Goal: Task Accomplishment & Management: Manage account settings

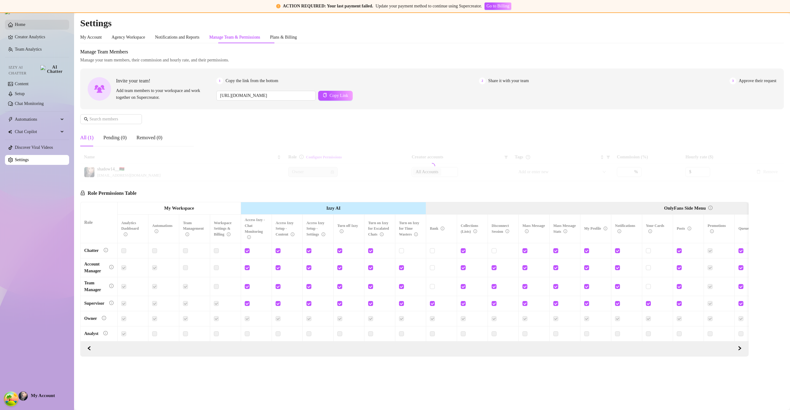
click at [19, 26] on link "Home" at bounding box center [20, 24] width 10 height 5
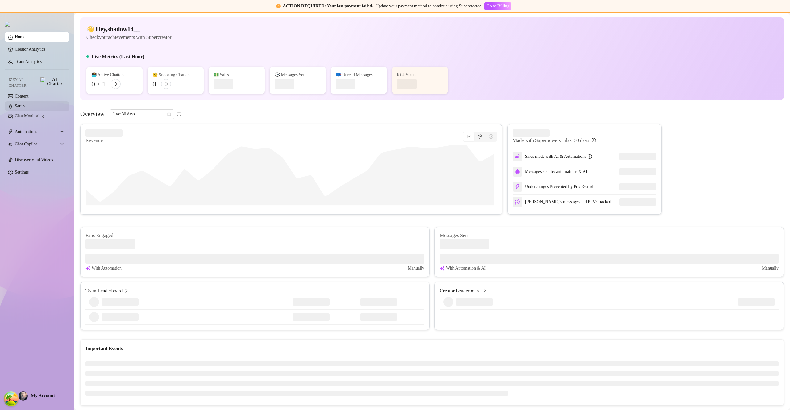
click at [21, 104] on link "Setup" at bounding box center [20, 106] width 10 height 5
click at [21, 105] on link "Setup" at bounding box center [20, 106] width 10 height 5
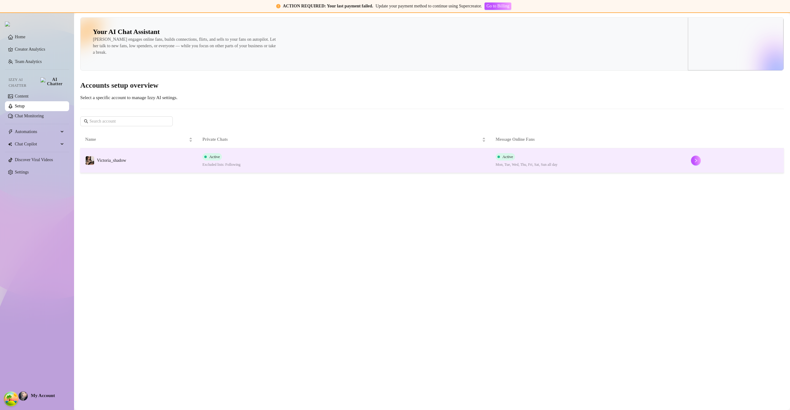
click at [179, 166] on td "Victoria_shadow" at bounding box center [138, 160] width 117 height 25
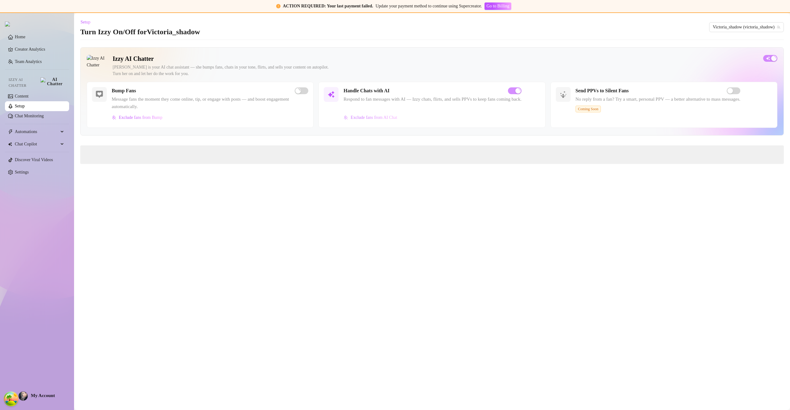
click at [375, 118] on span "Exclude fans from AI Chat" at bounding box center [373, 117] width 47 height 5
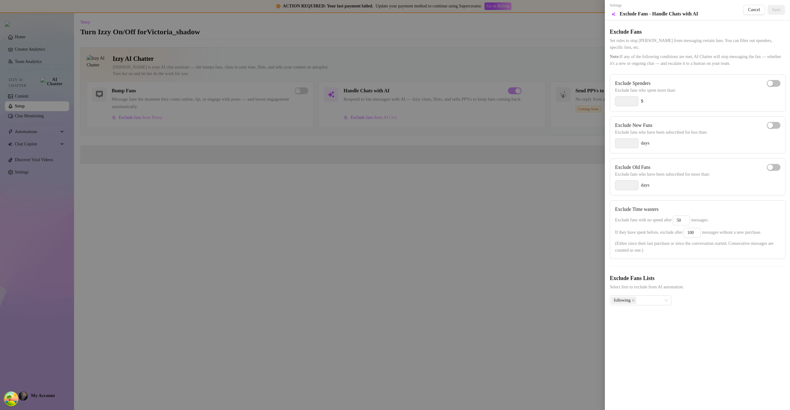
click at [369, 60] on div at bounding box center [395, 205] width 790 height 410
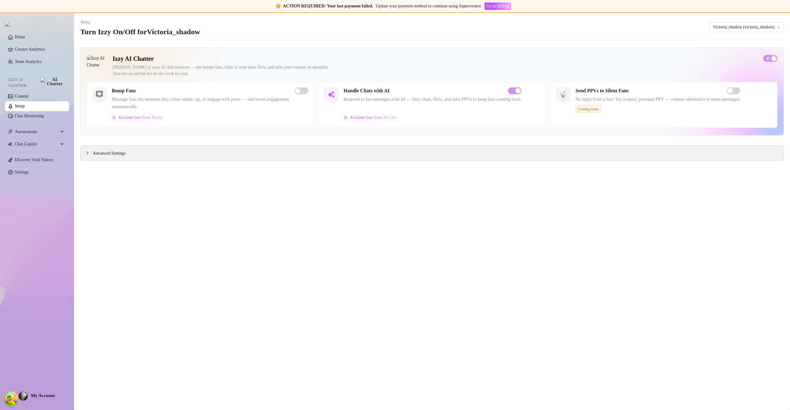
click at [21, 104] on link "Setup" at bounding box center [20, 106] width 10 height 5
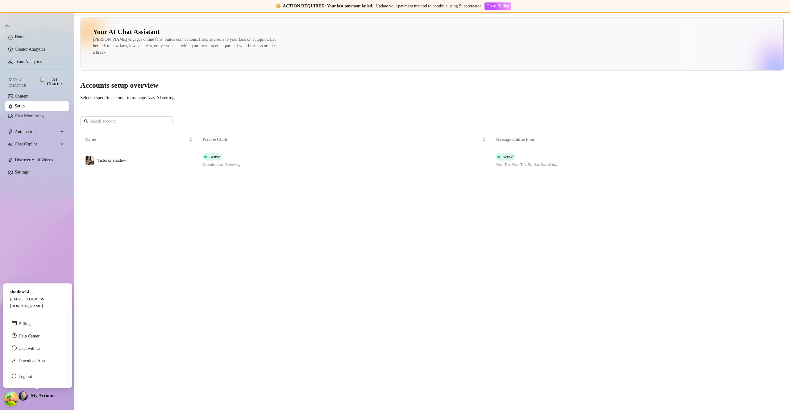
click at [38, 396] on span "My Account" at bounding box center [43, 395] width 24 height 5
click at [32, 379] on link "Log out" at bounding box center [26, 376] width 14 height 5
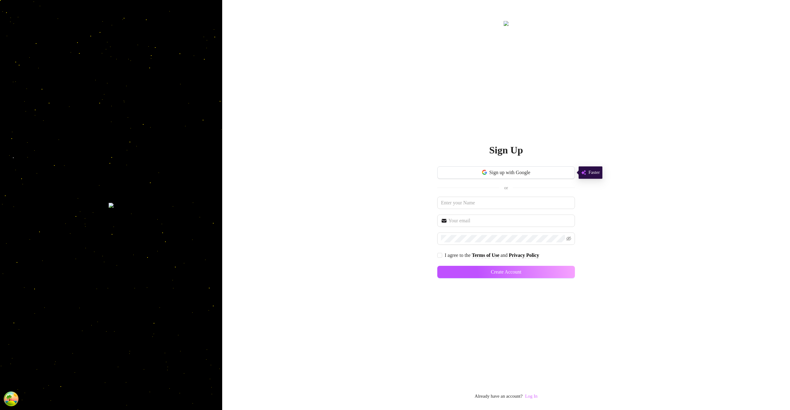
click at [535, 395] on link "Log In" at bounding box center [531, 395] width 12 height 5
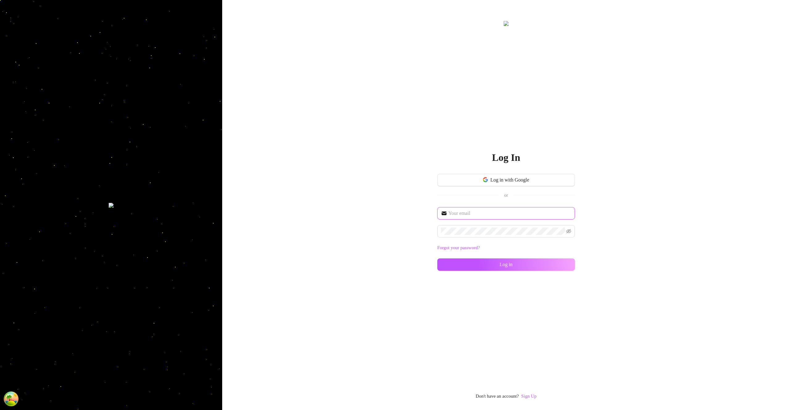
click at [507, 213] on input "text" at bounding box center [509, 212] width 123 height 7
type input "im@supercreator.app"
click at [569, 265] on button "Log in" at bounding box center [506, 264] width 138 height 12
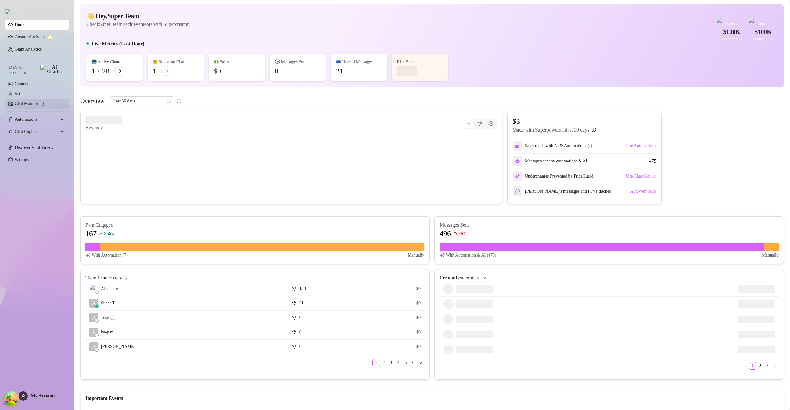
click at [35, 104] on link "Chat Monitoring" at bounding box center [29, 103] width 29 height 5
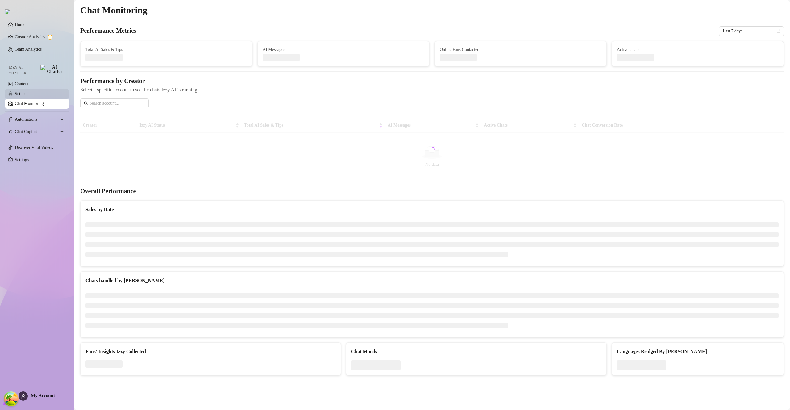
click at [25, 94] on link "Setup" at bounding box center [20, 93] width 10 height 5
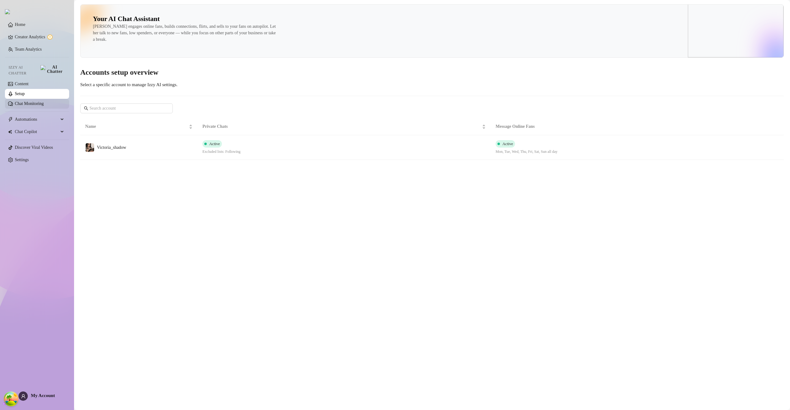
click at [43, 102] on link "Chat Monitoring" at bounding box center [29, 103] width 29 height 5
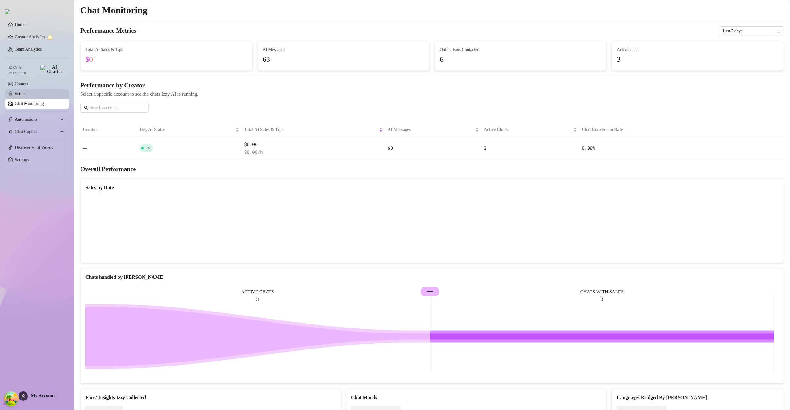
click at [25, 91] on link "Setup" at bounding box center [20, 93] width 10 height 5
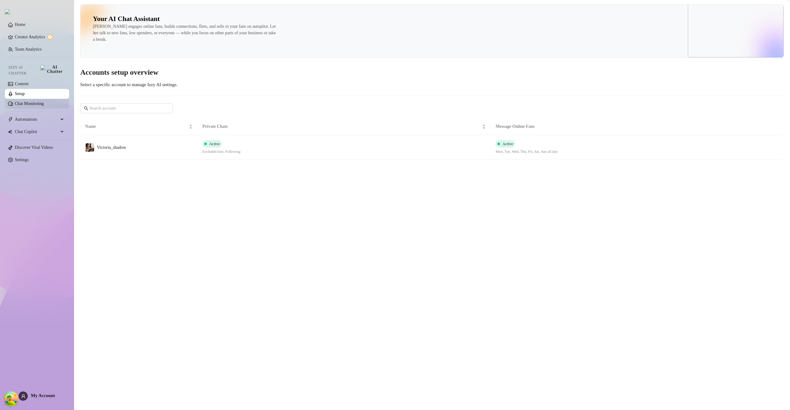
click at [38, 101] on link "Chat Monitoring" at bounding box center [29, 103] width 29 height 5
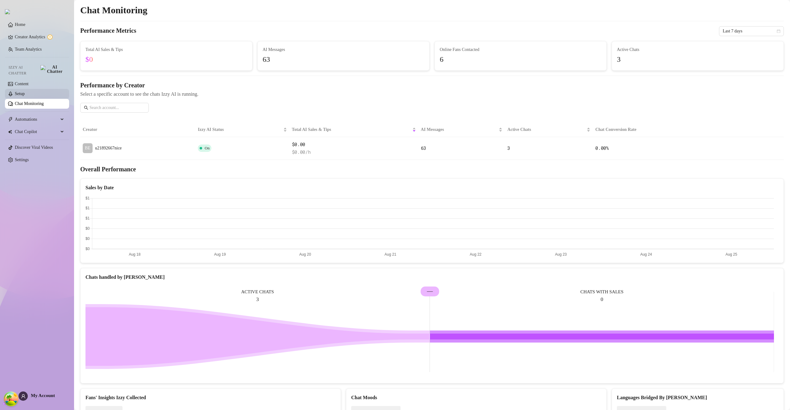
click at [21, 91] on link "Setup" at bounding box center [20, 93] width 10 height 5
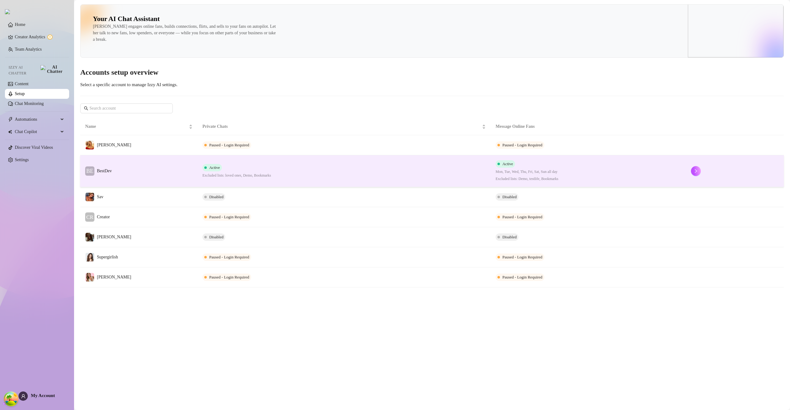
click at [143, 176] on td "BE BestDev" at bounding box center [138, 171] width 117 height 32
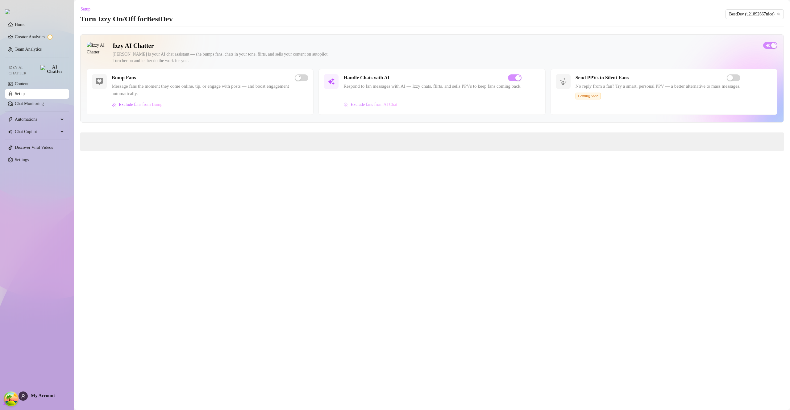
click at [379, 100] on button "Exclude fans from AI Chat" at bounding box center [370, 105] width 54 height 10
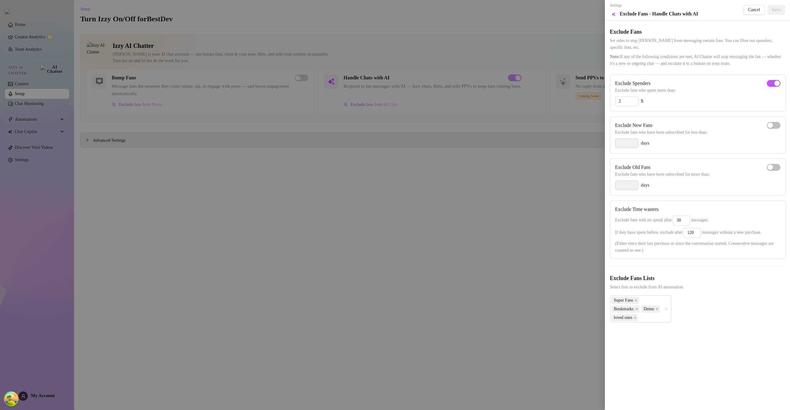
click at [4, 90] on div at bounding box center [395, 205] width 790 height 410
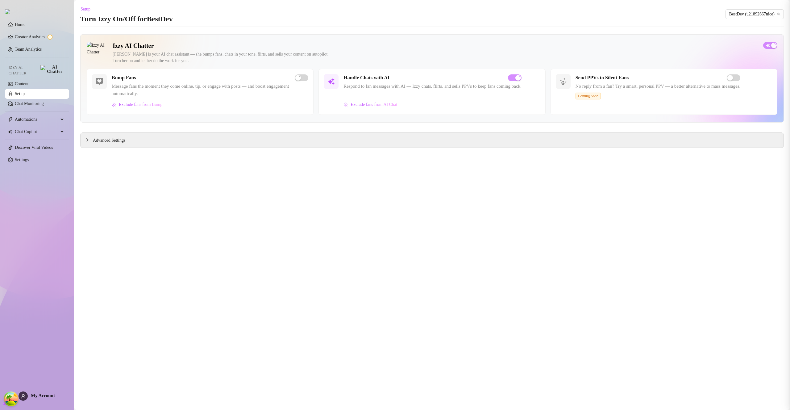
click at [21, 91] on div at bounding box center [395, 205] width 790 height 410
click at [21, 91] on link "Setup" at bounding box center [20, 93] width 10 height 5
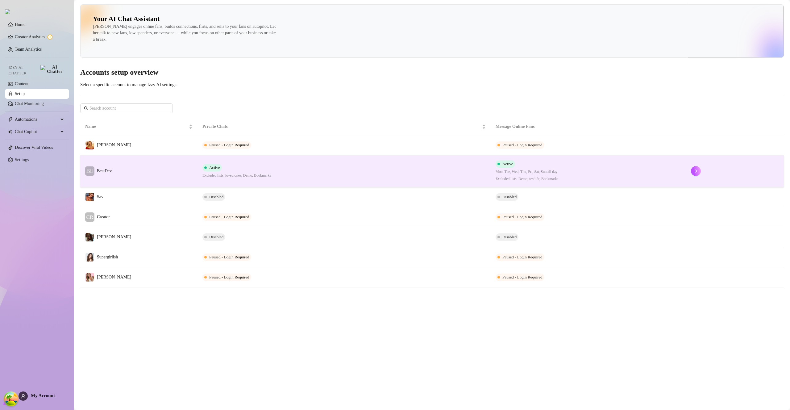
click at [152, 174] on td "BE BestDev" at bounding box center [138, 171] width 117 height 32
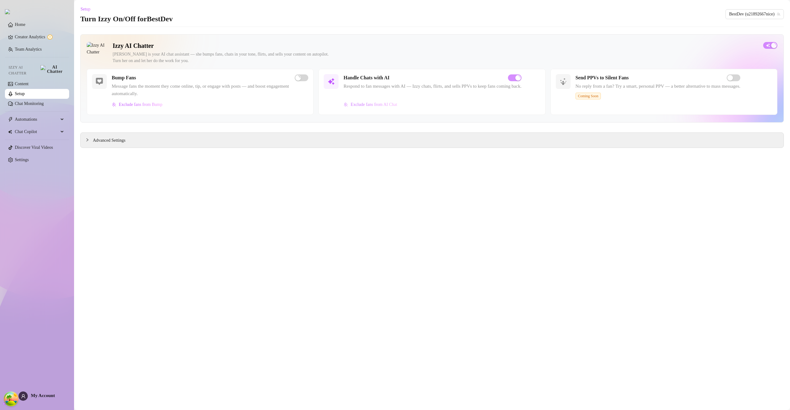
click at [380, 106] on span "Exclude fans from AI Chat" at bounding box center [373, 104] width 47 height 5
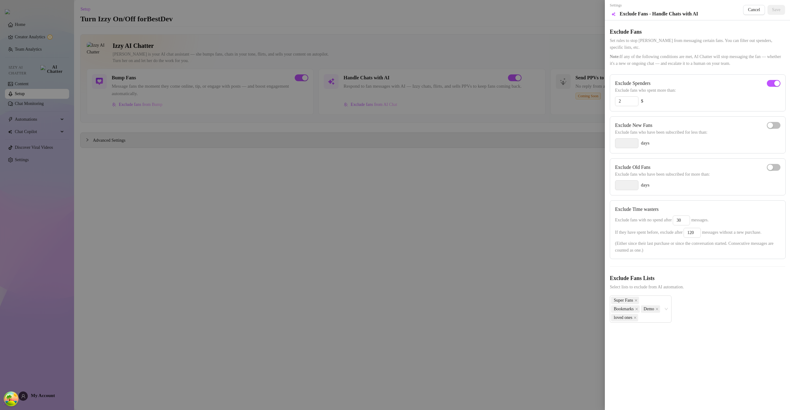
drag, startPoint x: 318, startPoint y: 195, endPoint x: 313, endPoint y: 191, distance: 6.7
click at [317, 194] on div at bounding box center [395, 205] width 790 height 410
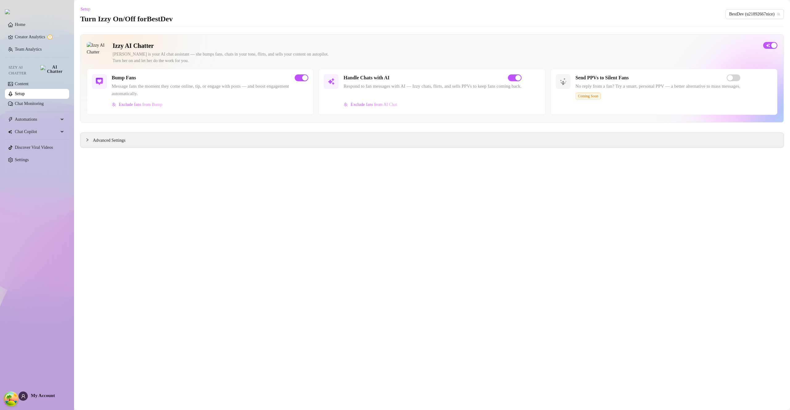
click at [21, 91] on link "Setup" at bounding box center [20, 93] width 10 height 5
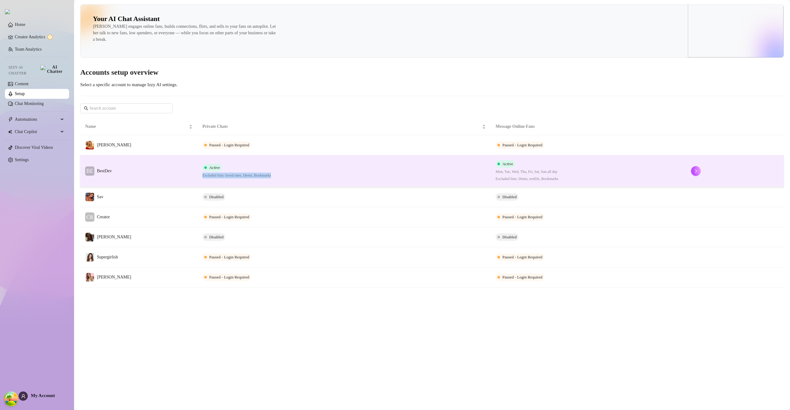
click at [202, 176] on td "Active Excluded lists: loved ones, Demo, Bookmarks" at bounding box center [343, 171] width 293 height 32
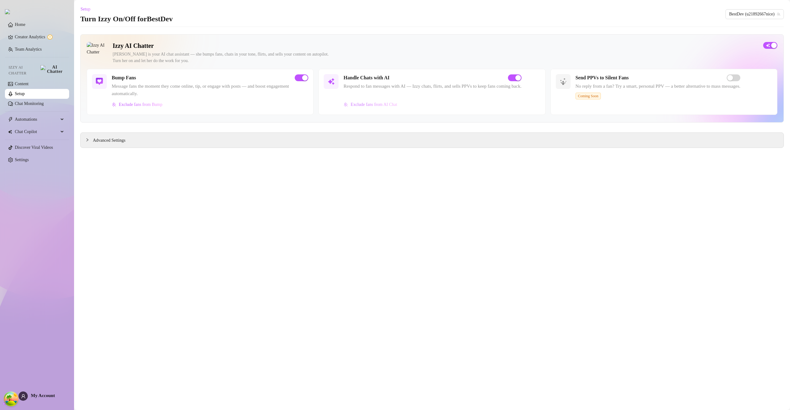
click at [367, 106] on span "Exclude fans from AI Chat" at bounding box center [373, 104] width 47 height 5
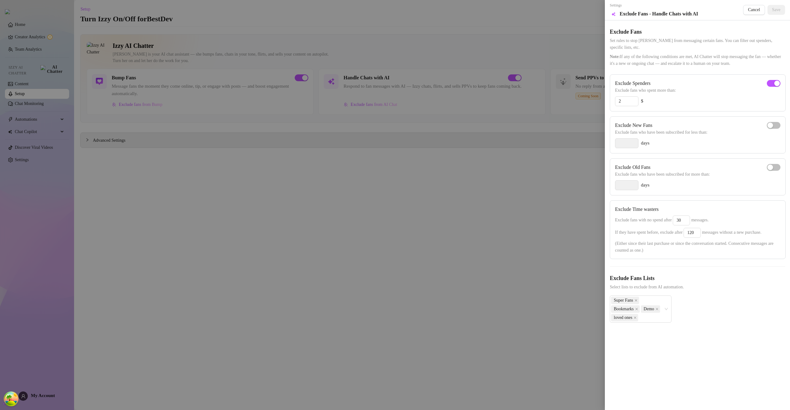
click at [193, 197] on div at bounding box center [395, 205] width 790 height 410
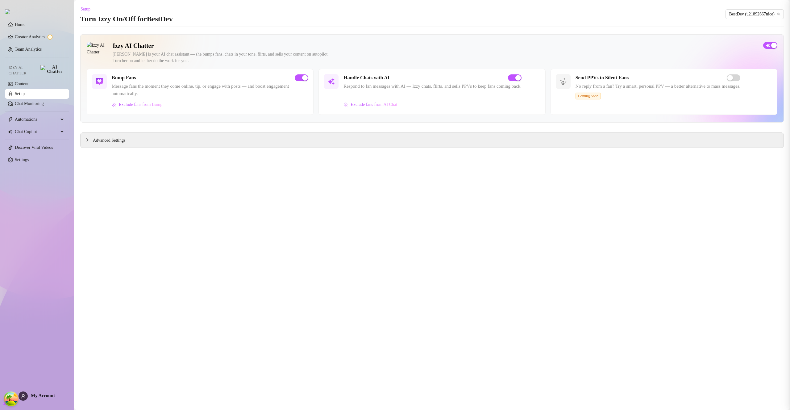
click at [192, 196] on div at bounding box center [395, 205] width 790 height 410
click at [25, 93] on link "Setup" at bounding box center [20, 93] width 10 height 5
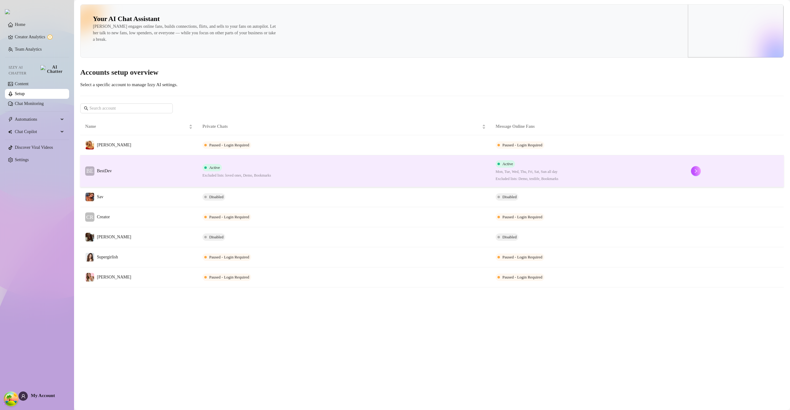
click at [151, 175] on td "BE BestDev" at bounding box center [138, 171] width 117 height 32
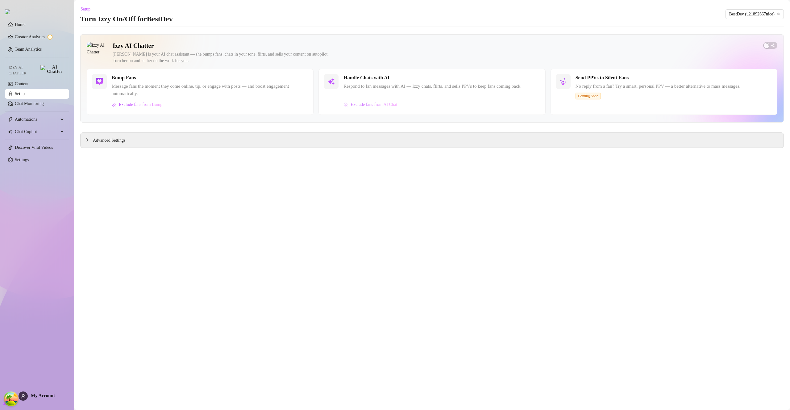
click at [379, 105] on span "Exclude fans from AI Chat" at bounding box center [373, 104] width 47 height 5
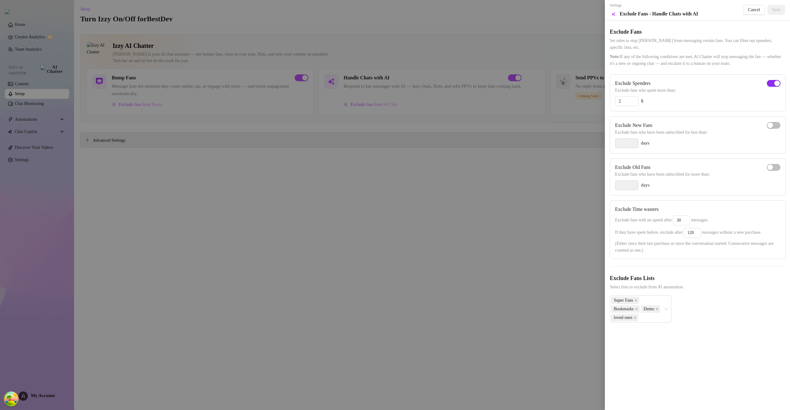
click at [775, 85] on div "button" at bounding box center [777, 84] width 6 height 6
click at [773, 10] on span "Save" at bounding box center [776, 9] width 8 height 5
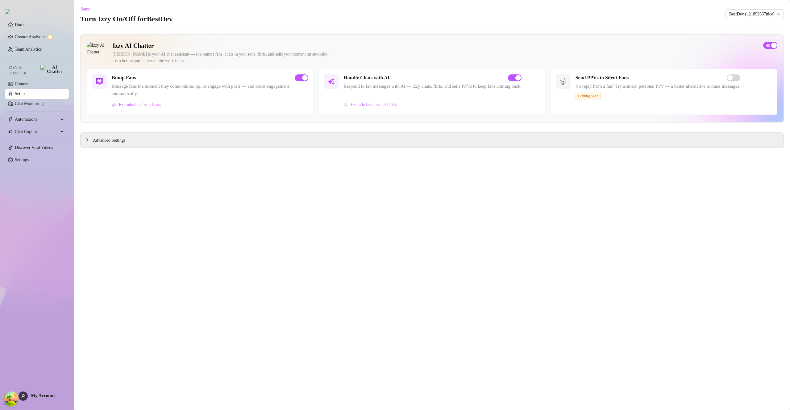
click at [377, 107] on span "Exclude fans from AI Chat" at bounding box center [373, 104] width 47 height 5
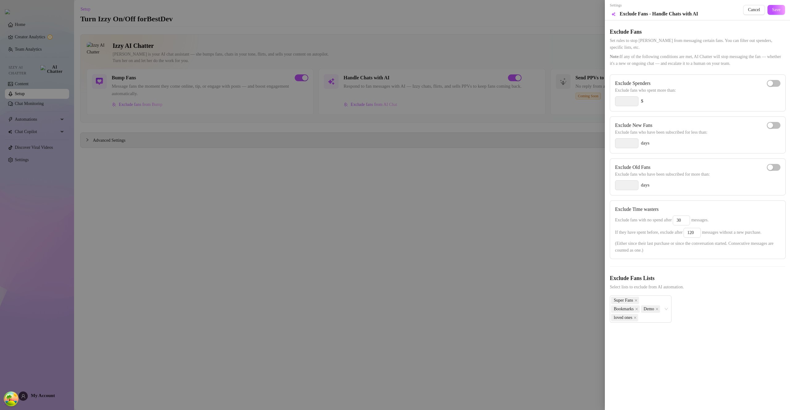
click at [379, 140] on div at bounding box center [395, 205] width 790 height 410
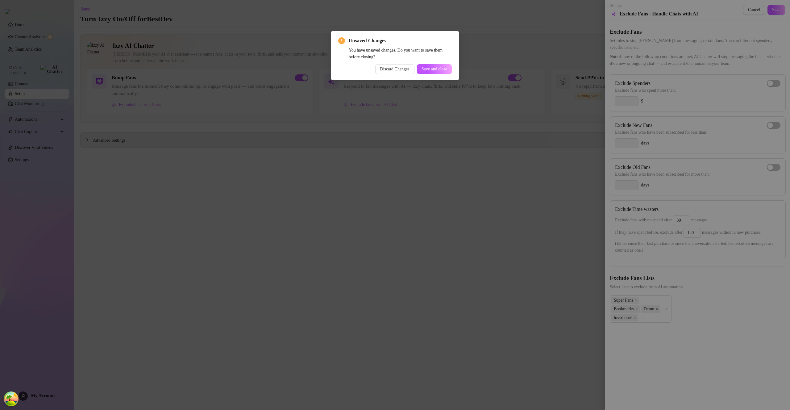
click at [381, 148] on div "Unsaved Changes You have unsaved changes. Do you want to save them before closi…" at bounding box center [395, 205] width 790 height 410
click at [428, 73] on button "Save and close" at bounding box center [434, 69] width 35 height 10
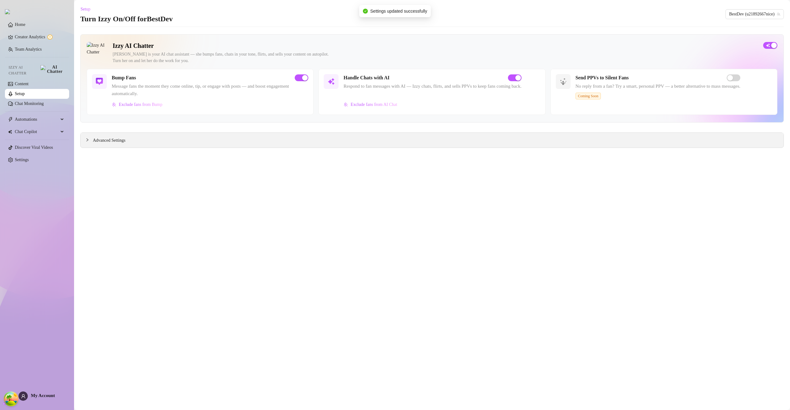
drag, startPoint x: 346, startPoint y: 140, endPoint x: 322, endPoint y: 143, distance: 24.8
click at [344, 140] on div "Advanced Settings" at bounding box center [432, 140] width 703 height 15
click at [116, 141] on span "Advanced Settings" at bounding box center [109, 140] width 32 height 7
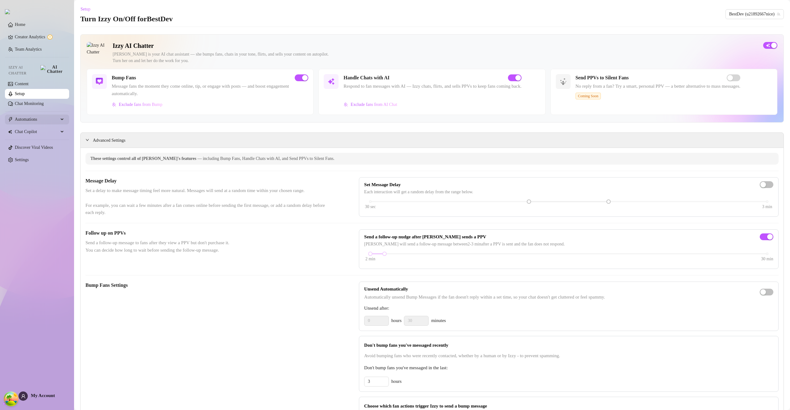
click at [38, 114] on span "Automations" at bounding box center [37, 119] width 44 height 10
click at [39, 114] on span "Automations" at bounding box center [37, 119] width 44 height 10
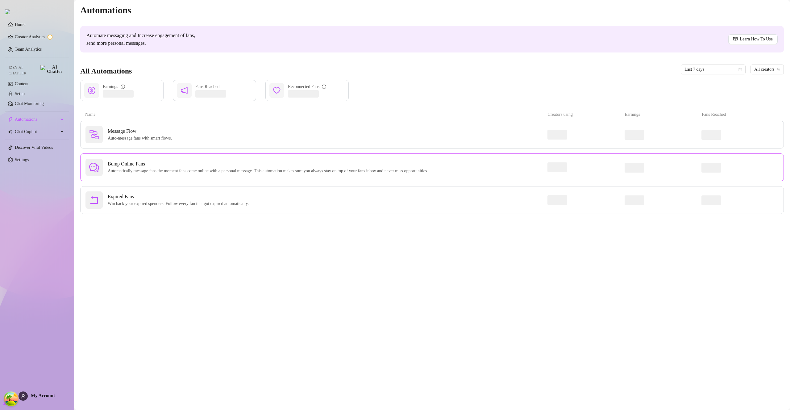
click at [135, 160] on span "Bump Online Fans" at bounding box center [269, 163] width 323 height 7
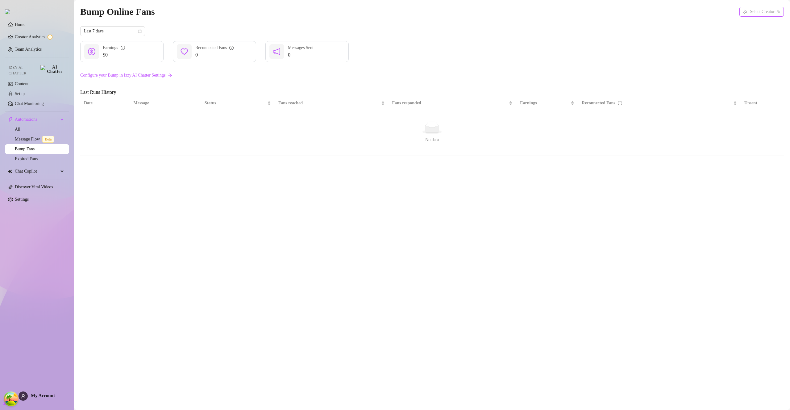
click at [753, 11] on input "search" at bounding box center [758, 11] width 31 height 9
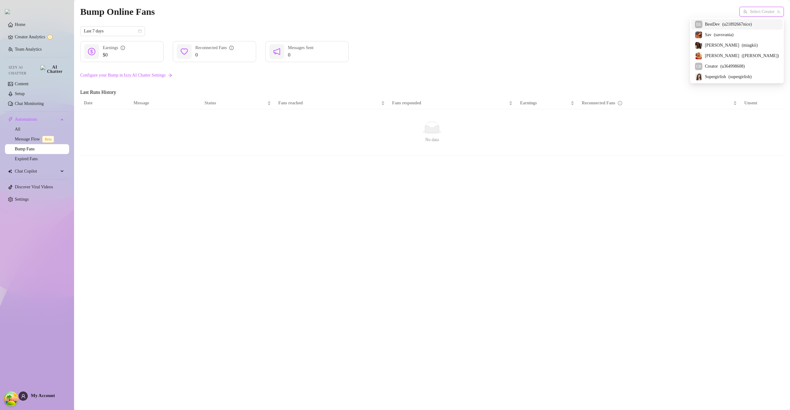
click at [748, 25] on span "( u21892667nice )" at bounding box center [737, 24] width 30 height 7
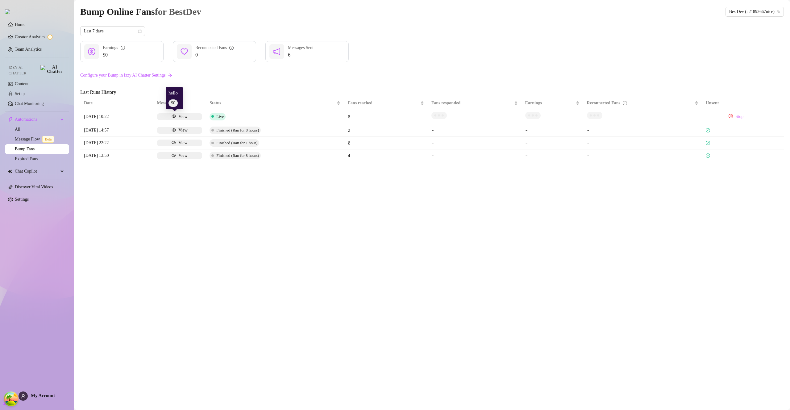
click at [190, 114] on div "View" at bounding box center [179, 116] width 45 height 7
click at [597, 71] on link "Configure your Bump in Izzy AI Chatter Settings" at bounding box center [431, 75] width 703 height 12
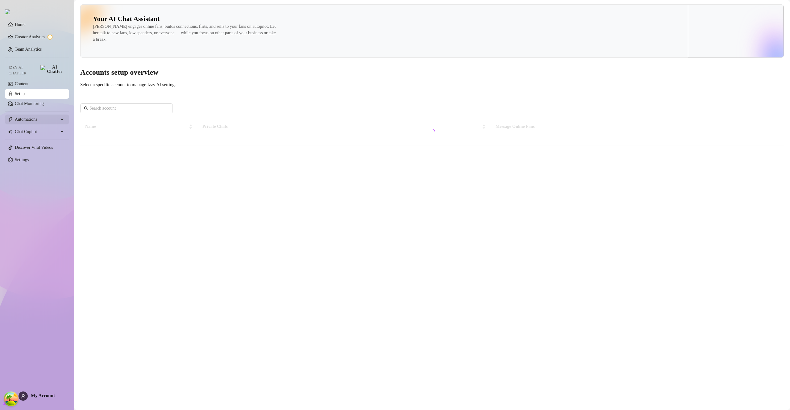
click at [42, 114] on span "Automations" at bounding box center [37, 119] width 44 height 10
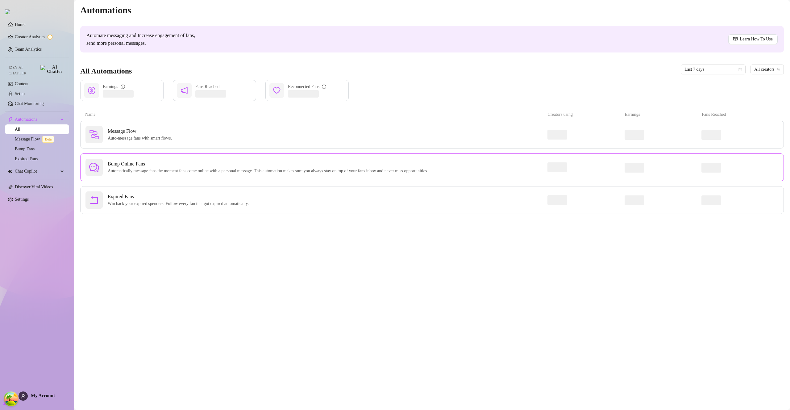
click at [157, 159] on div "Bump Online Fans Automatically message fans the moment fans come online with a …" at bounding box center [316, 167] width 462 height 17
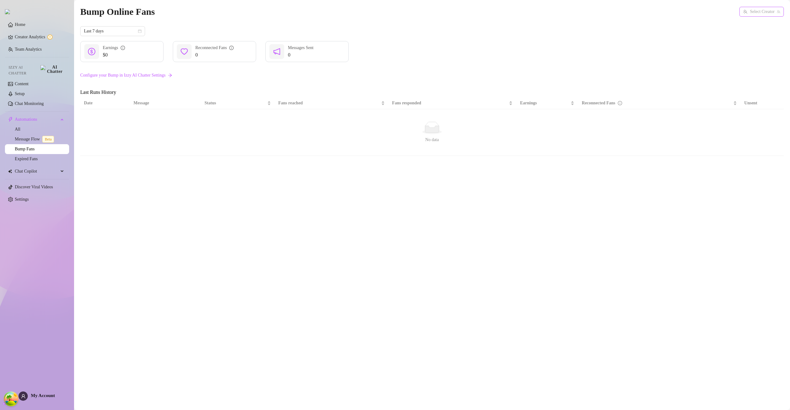
click at [764, 12] on input "search" at bounding box center [758, 11] width 31 height 9
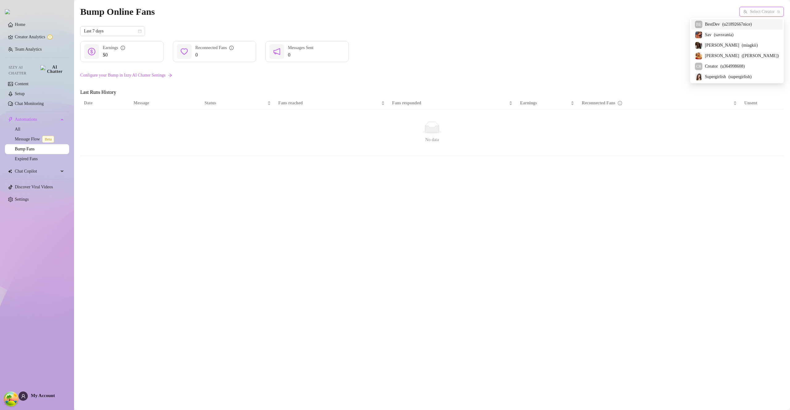
click at [748, 25] on span "( u21892667nice )" at bounding box center [737, 24] width 30 height 7
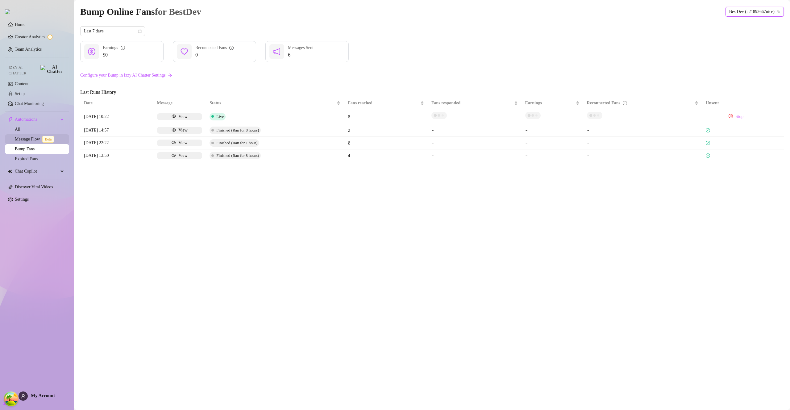
drag, startPoint x: 27, startPoint y: 139, endPoint x: 31, endPoint y: 145, distance: 7.4
click at [27, 139] on link "Message Flow Beta" at bounding box center [36, 139] width 42 height 5
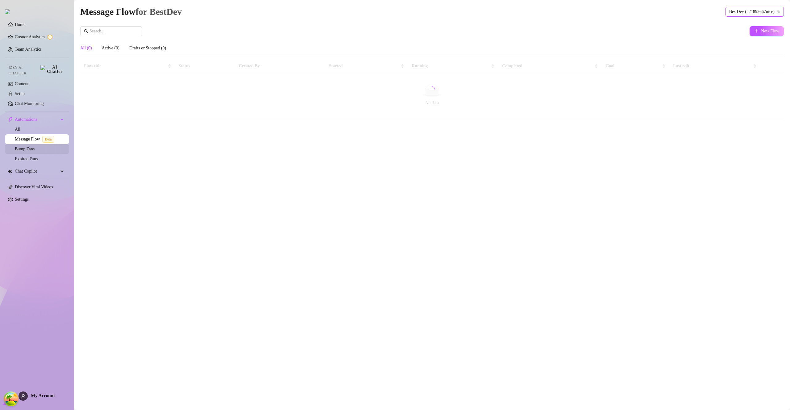
click at [31, 147] on link "Bump Fans" at bounding box center [25, 149] width 20 height 5
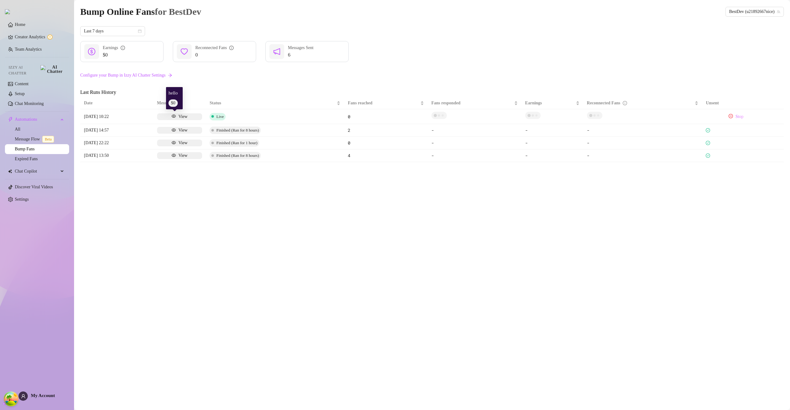
click at [182, 116] on div "View" at bounding box center [179, 116] width 45 height 7
click at [562, 53] on div "$0 Earnings 0 Reconnected Fans 6 Messages Sent" at bounding box center [431, 51] width 703 height 21
click at [593, 39] on div "Last 7 days $0 Earnings 0 Reconnected Fans 6 Messages Sent" at bounding box center [431, 44] width 703 height 36
click at [593, 38] on div "Last 7 days $0 Earnings 0 Reconnected Fans 6 Messages Sent" at bounding box center [431, 44] width 703 height 36
click at [25, 91] on link "Setup" at bounding box center [20, 93] width 10 height 5
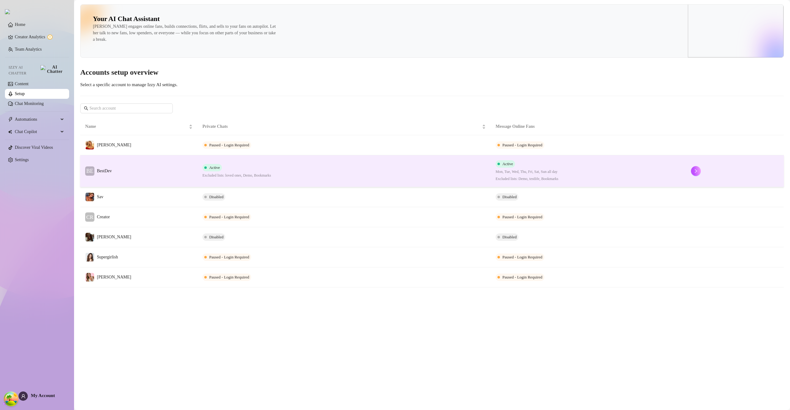
click at [441, 174] on td "Active Excluded lists: loved ones, Demo, Bookmarks" at bounding box center [343, 171] width 293 height 32
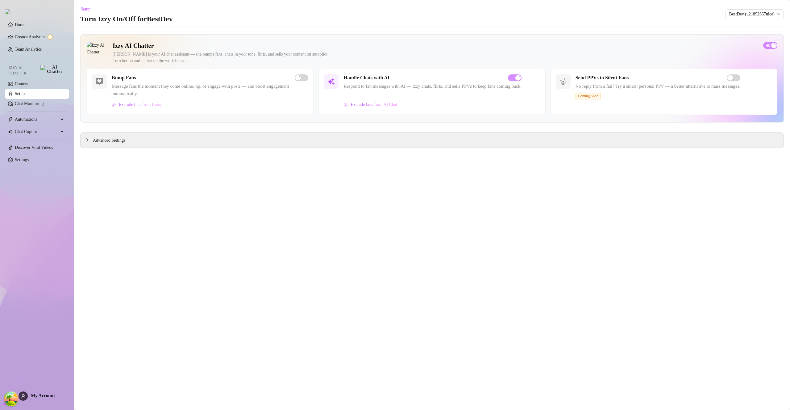
click at [161, 104] on span "Exclude fans from Bump" at bounding box center [140, 104] width 43 height 5
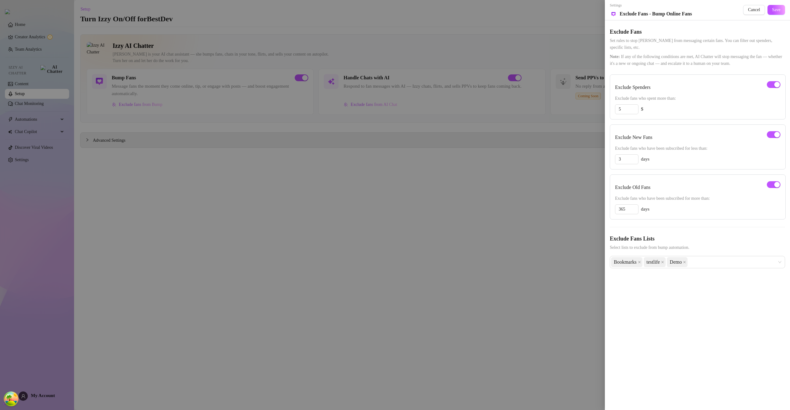
click at [415, 180] on div at bounding box center [395, 205] width 790 height 410
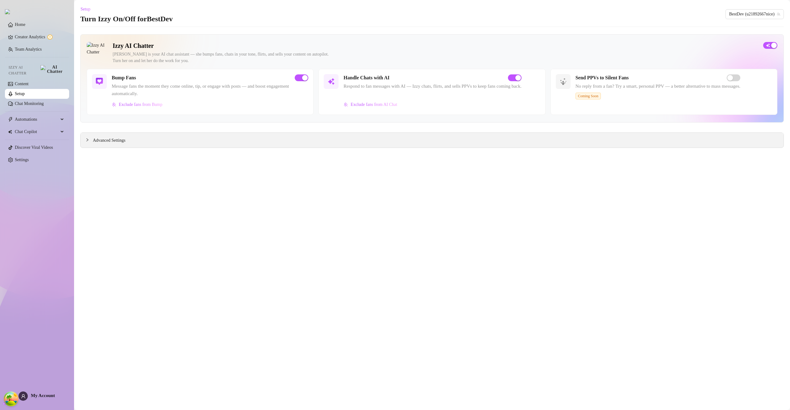
click at [91, 139] on div at bounding box center [88, 139] width 7 height 7
click at [88, 140] on icon "expanded" at bounding box center [87, 140] width 3 height 2
click at [88, 140] on icon "collapsed" at bounding box center [87, 139] width 2 height 3
click at [28, 85] on link "Content" at bounding box center [22, 83] width 14 height 5
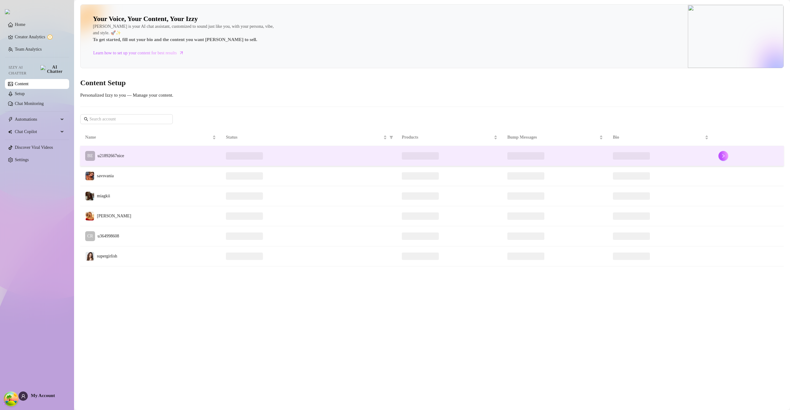
click at [135, 157] on td "BE u21892667nice" at bounding box center [150, 156] width 141 height 20
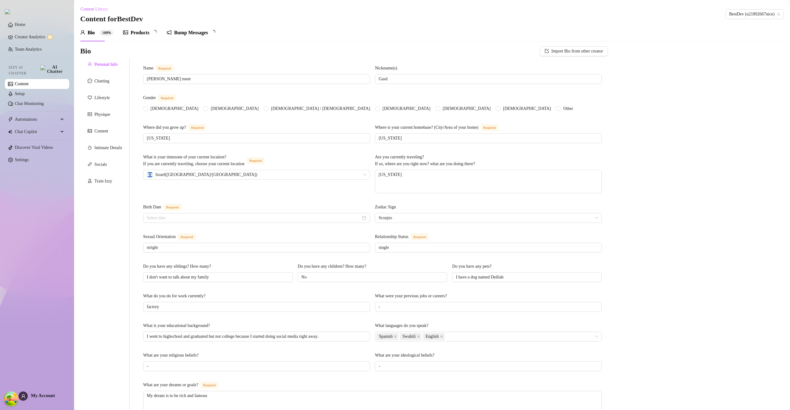
radio input "true"
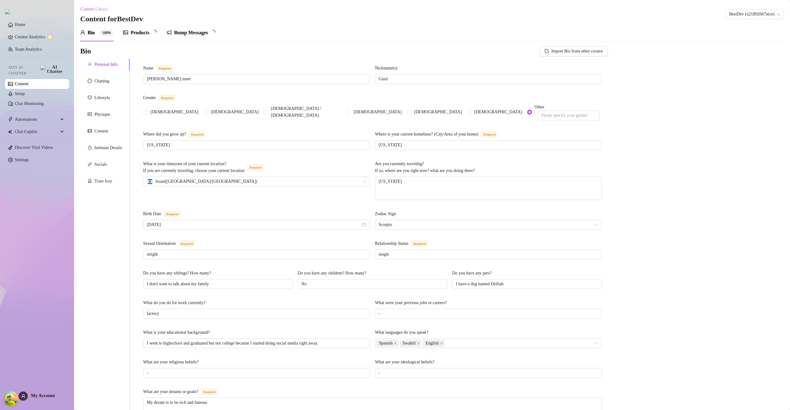
type input "[DATE]"
click at [207, 31] on div "Bump Messages" at bounding box center [197, 32] width 34 height 7
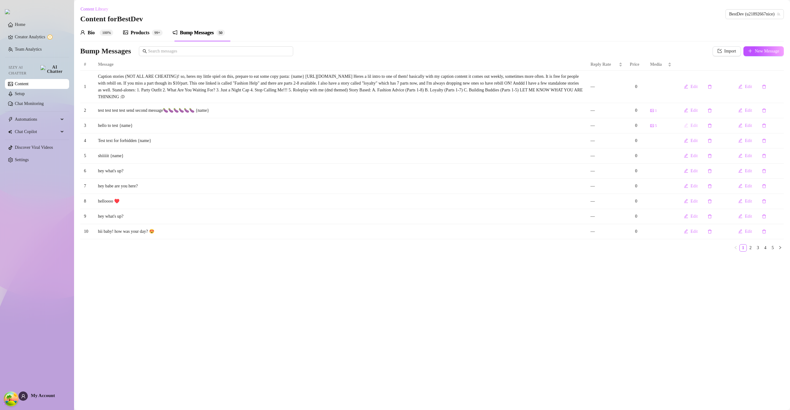
click at [693, 127] on span "Edit" at bounding box center [693, 125] width 7 height 5
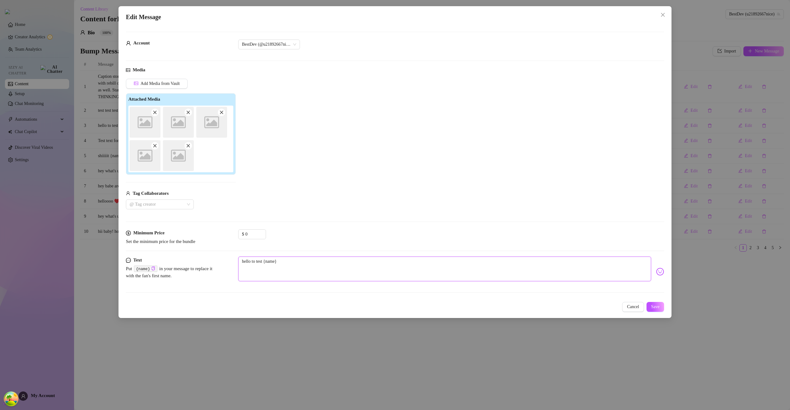
click at [302, 262] on textarea "hello to test {name}" at bounding box center [444, 268] width 413 height 25
type textarea "hello to test {name}"
type textarea "hello to test {name} b"
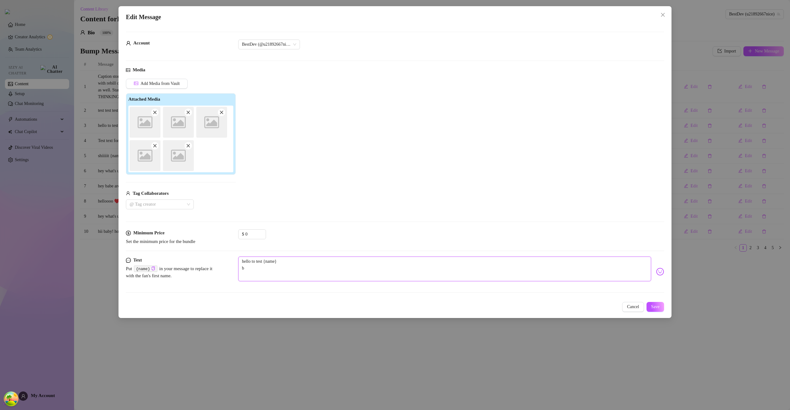
type textarea "hello to test {name} bl"
type textarea "hello to test {name} blo"
type textarea "hello to test {name} bloo"
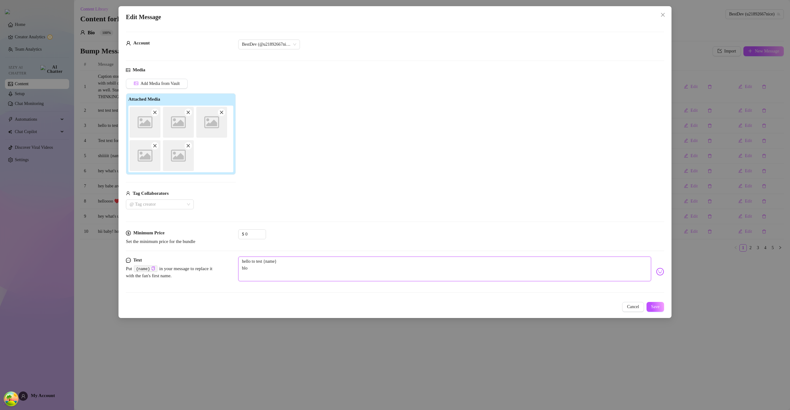
type textarea "hello to test {name} bloo"
type textarea "hello to test {name} blood"
click at [651, 309] on button "Save" at bounding box center [655, 307] width 18 height 10
drag, startPoint x: 255, startPoint y: 268, endPoint x: 233, endPoint y: 269, distance: 21.6
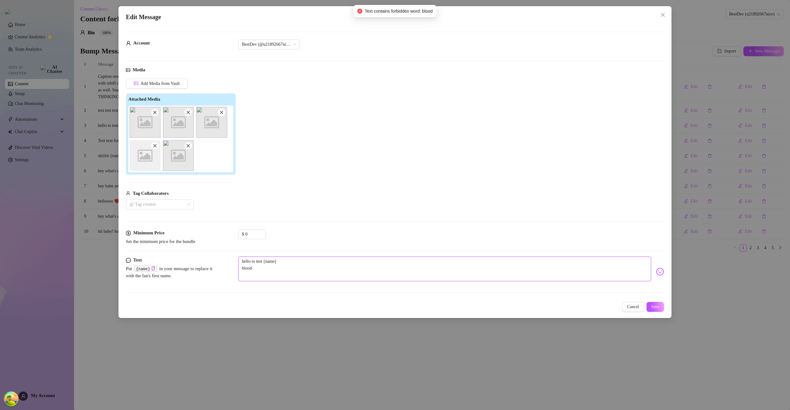
click at [233, 269] on div "Text Put {name} in your message to replace it with the fan's first name. hello …" at bounding box center [395, 271] width 538 height 30
type textarea "hello to test {name}"
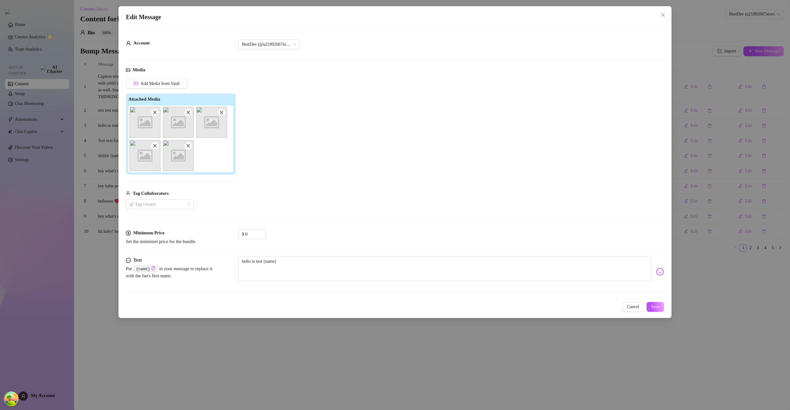
click at [629, 305] on span "Cancel" at bounding box center [633, 306] width 12 height 5
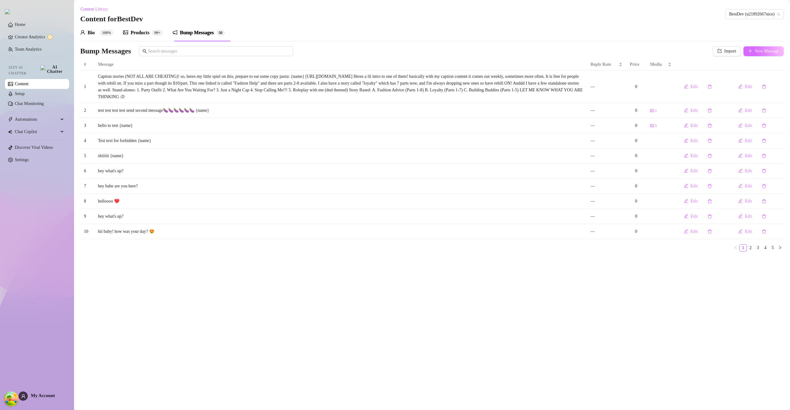
click at [749, 54] on button "New Message" at bounding box center [763, 51] width 40 height 10
type textarea "Type your message here..."
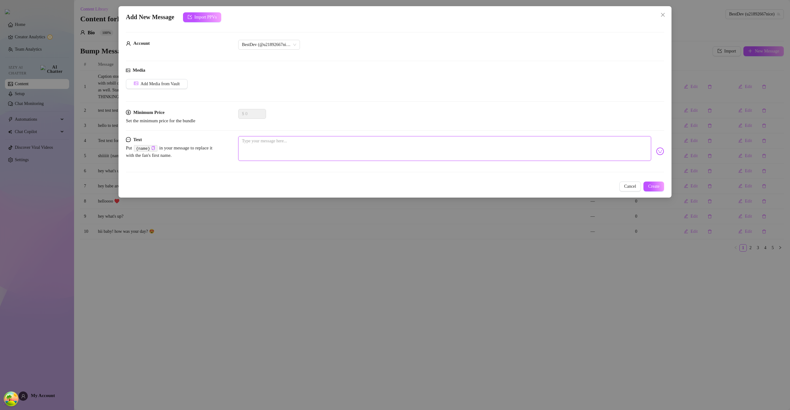
click at [429, 148] on textarea at bounding box center [444, 148] width 413 height 25
type textarea "l"
type textarea "lj"
type textarea "ljn"
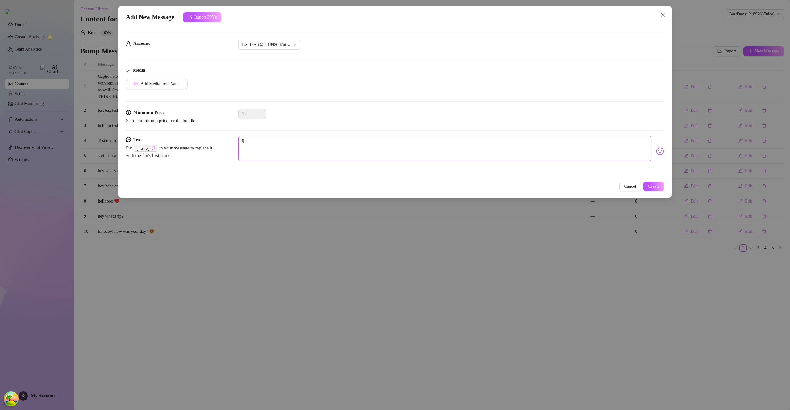
type textarea "ljn"
type textarea "ljno"
type textarea "ljnoj"
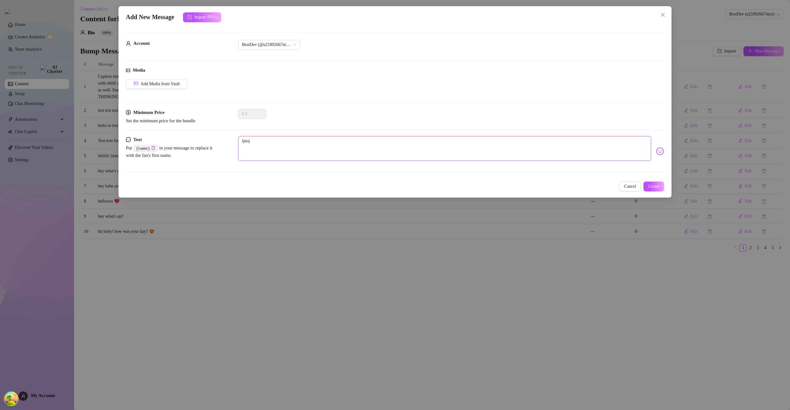
type textarea "ljnoja"
type textarea "ljnoja k"
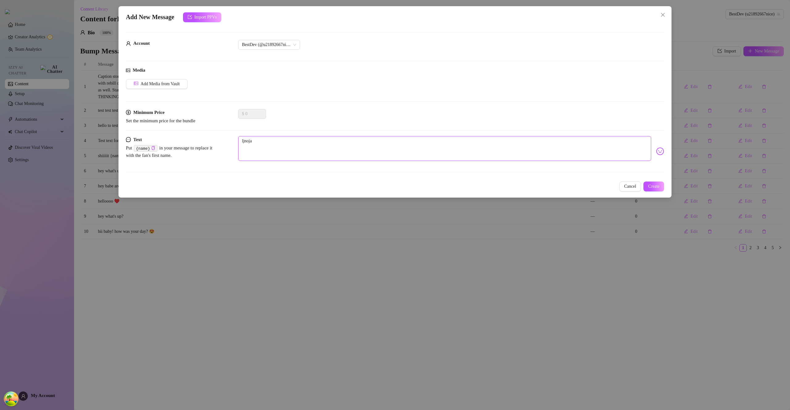
type textarea "ljnoja k"
type textarea "ljnoja ks"
type textarea "ljnoja ksd"
type textarea "ljnoja ksda"
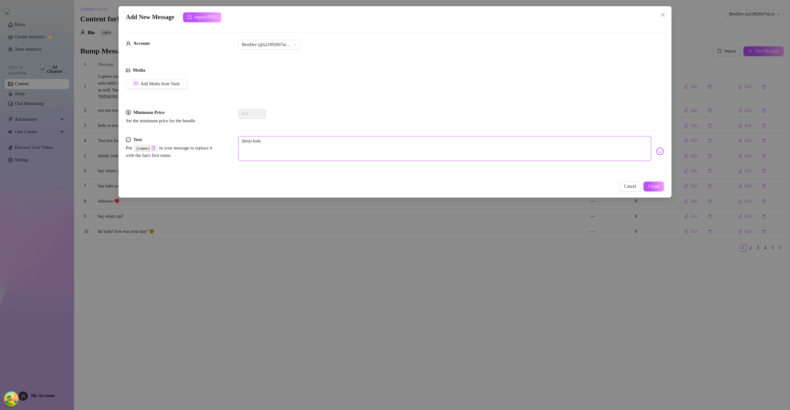
type textarea "ljnoja ksdaf"
type textarea "ljnoja ksdafn"
type textarea "ljnoja ksdafnp"
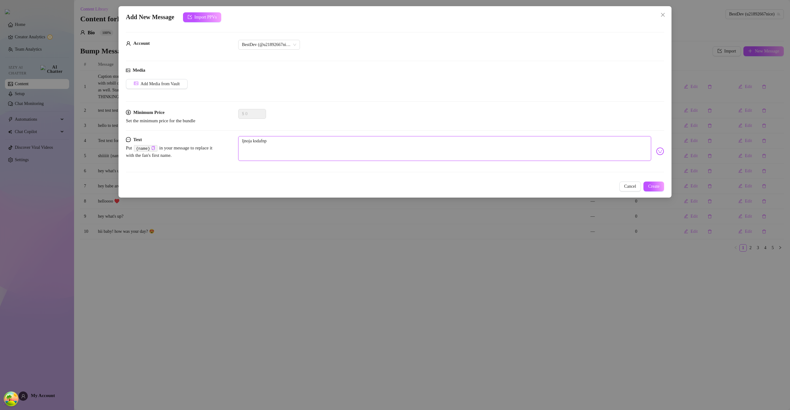
type textarea "ljnoja ksdafnpn"
type textarea "ljnoja ksdafnpnf"
type textarea "ljnoja ksdafnpnfa"
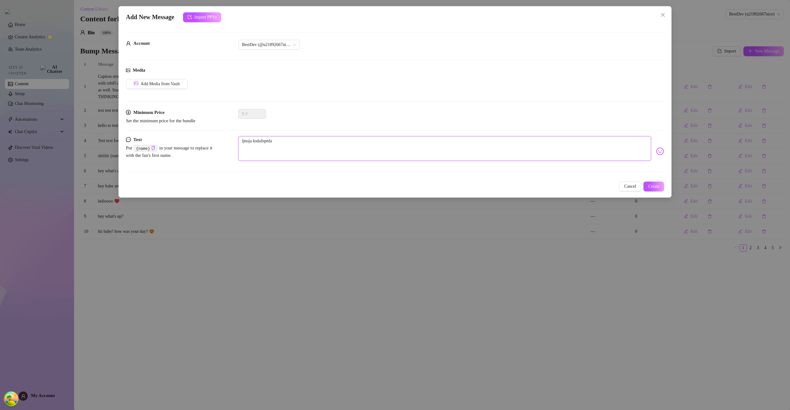
type textarea "ljnoja ksdafnpnfad"
type textarea "ljnoja ksdafnpnfads"
type textarea "ljnoja ksdafnpnfads p"
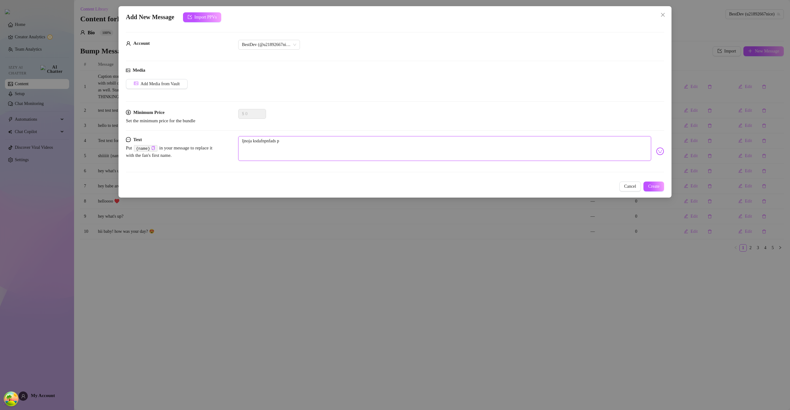
type textarea "ljnoja ksdafnpnfads pn"
type textarea "ljnoja ksdafnpnfads pnh"
type textarea "ljnoja ksdafnpnfads pnhidfsp a"
type textarea "ljnoja ksdafnpnfads pnhidfsp ab"
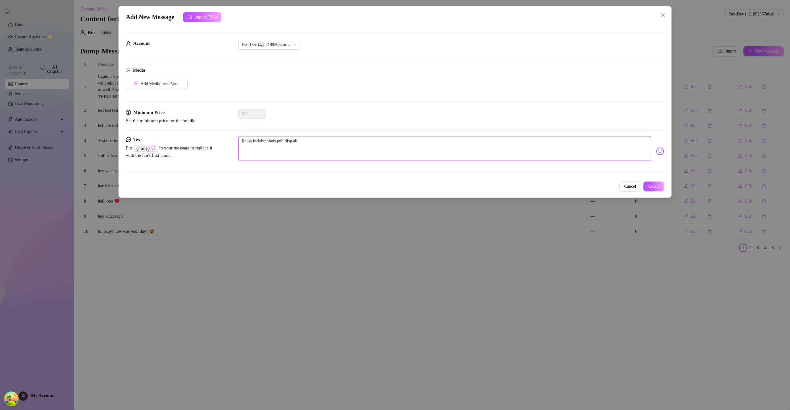
type textarea "ljnoja ksdafnpnfads pnhidfsp abl"
type textarea "ljnoja ksdafnpnfads pnhidfsp ablo"
type textarea "ljnoja ksdafnpnfads pnhidfsp abloo"
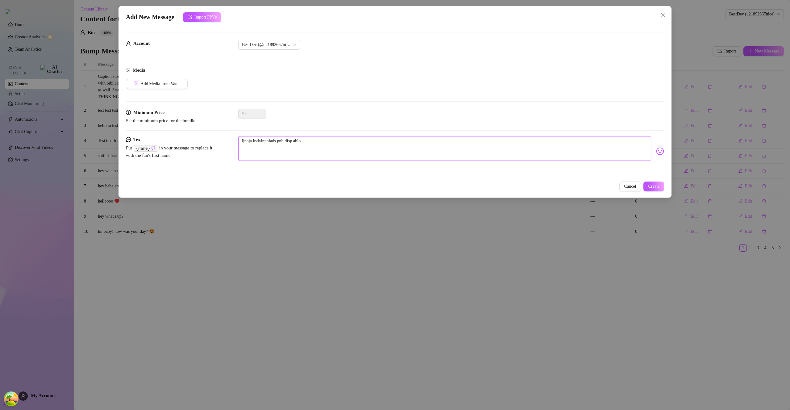
type textarea "ljnoja ksdafnpnfads pnhidfsp abloo"
type textarea "ljnoja ksdafnpnfads pnhidfsp ablood"
click at [657, 189] on button "Create" at bounding box center [653, 186] width 21 height 10
click at [304, 141] on textarea "ljnoja ksdafnpnfads pnhidfsp ablood" at bounding box center [444, 148] width 413 height 25
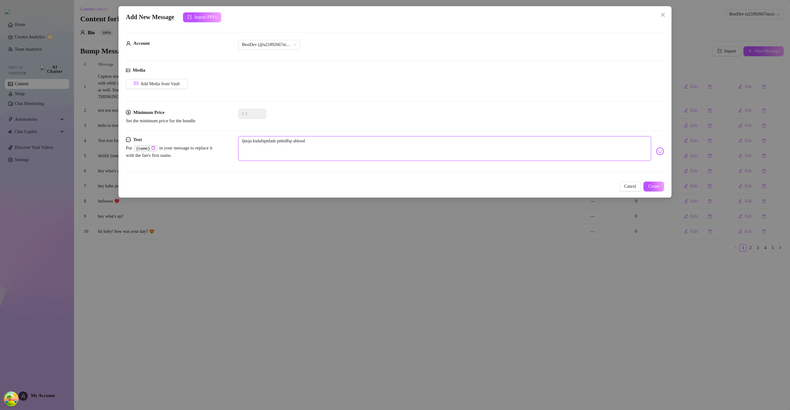
click at [302, 141] on textarea "ljnoja ksdafnpnfads pnhidfsp ablood" at bounding box center [444, 148] width 413 height 25
click at [301, 142] on textarea "ljnoja ksdafnpnfads pnhidfsp ablood" at bounding box center [444, 148] width 413 height 25
type textarea "ljnoja ksdafnpnfads pnhidfsp a blood"
click at [241, 142] on textarea "ljnoja ksdafnpnfads pnhidfsp a blood" at bounding box center [444, 148] width 413 height 25
type textarea "ljnoja ksdafnpnfads pnhidfsp a blood"
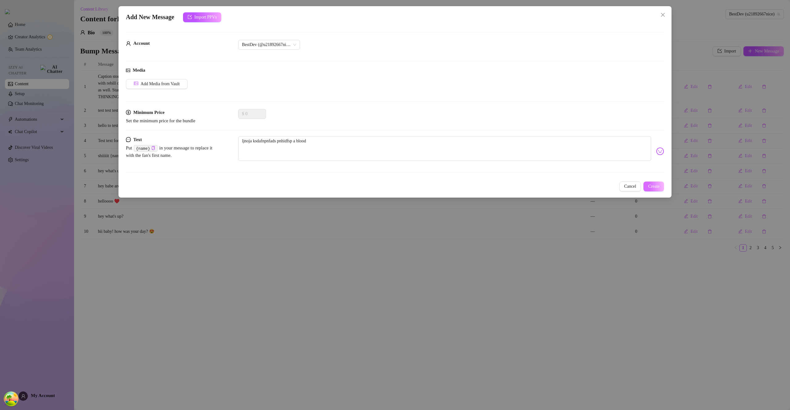
click at [650, 184] on span "Create" at bounding box center [653, 186] width 11 height 5
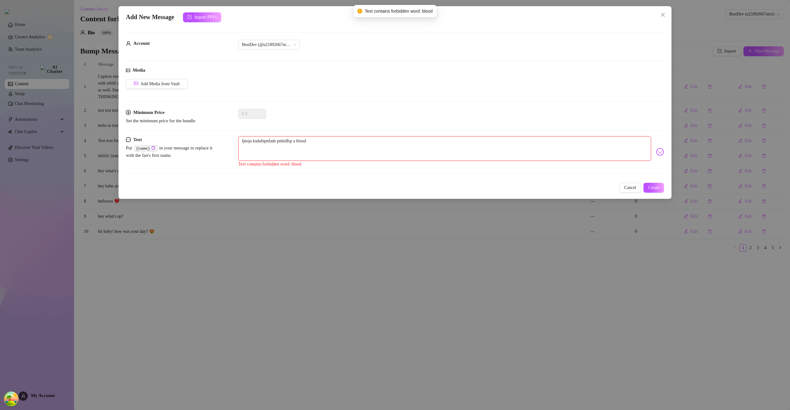
click at [664, 186] on div "Add New Message Import PPVs Account BestDev (@u21892667nice) Media Add Media fr…" at bounding box center [394, 102] width 553 height 193
click at [659, 186] on span "Create" at bounding box center [653, 187] width 11 height 5
click at [658, 186] on span "Create" at bounding box center [653, 187] width 11 height 5
click at [658, 185] on span "Create" at bounding box center [653, 187] width 11 height 5
click at [338, 143] on textarea "ljnoja ksdafnpnfads pnhidfsp a blood" at bounding box center [444, 148] width 413 height 25
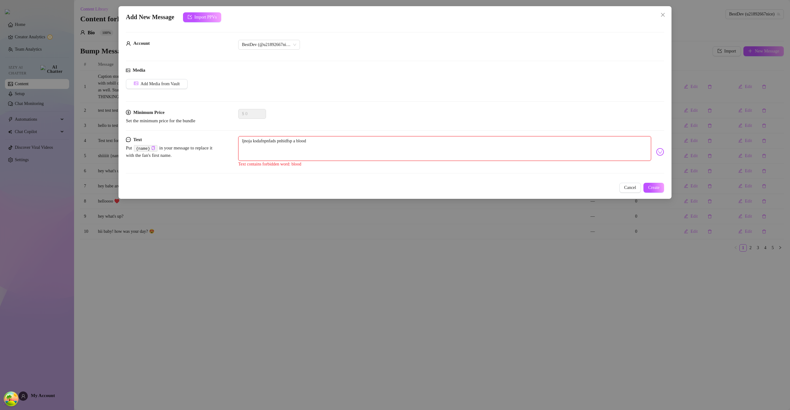
type textarea "Type your message here..."
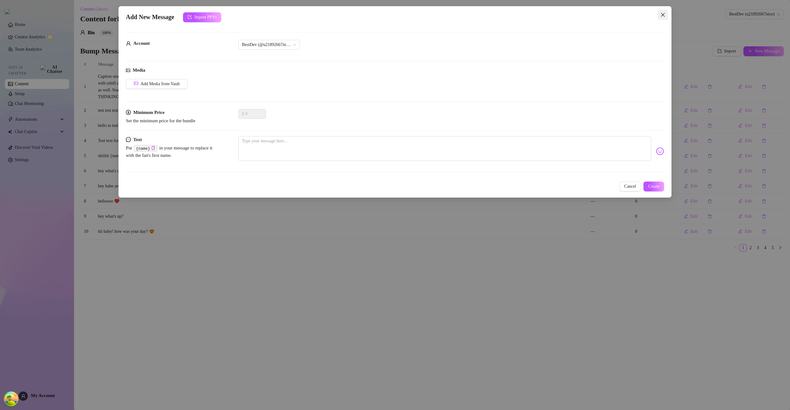
click at [663, 12] on icon "close" at bounding box center [662, 14] width 5 height 5
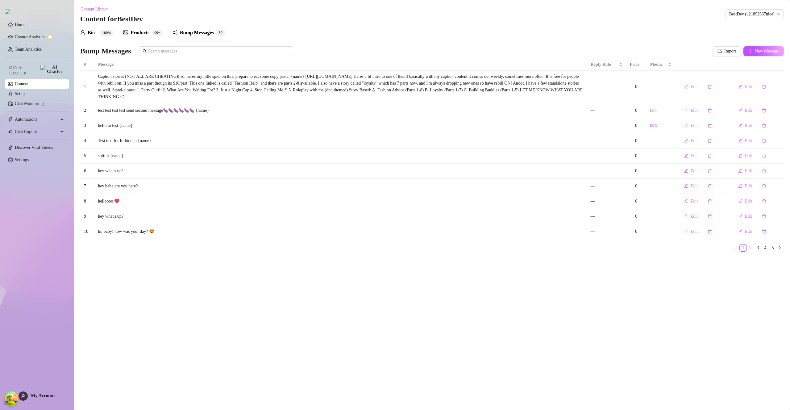
click at [145, 33] on div "Products" at bounding box center [139, 32] width 19 height 7
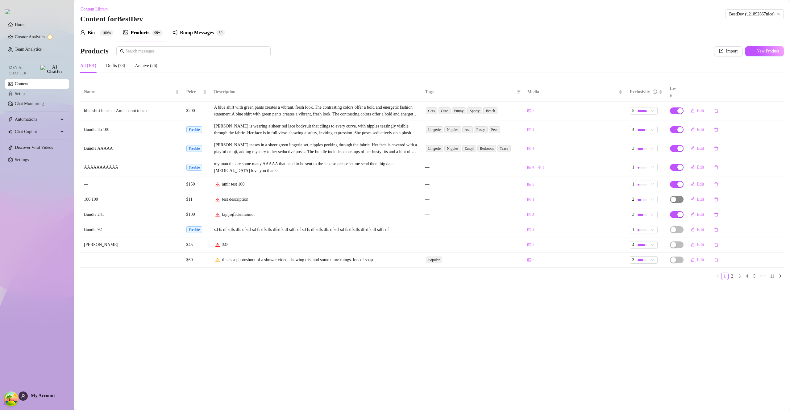
click at [677, 196] on span "button" at bounding box center [677, 199] width 14 height 7
click at [714, 178] on span "OK" at bounding box center [711, 178] width 6 height 5
click at [653, 196] on span "2" at bounding box center [643, 199] width 23 height 7
click at [695, 230] on div "4" at bounding box center [663, 233] width 64 height 10
click at [700, 108] on span "Edit" at bounding box center [700, 110] width 7 height 5
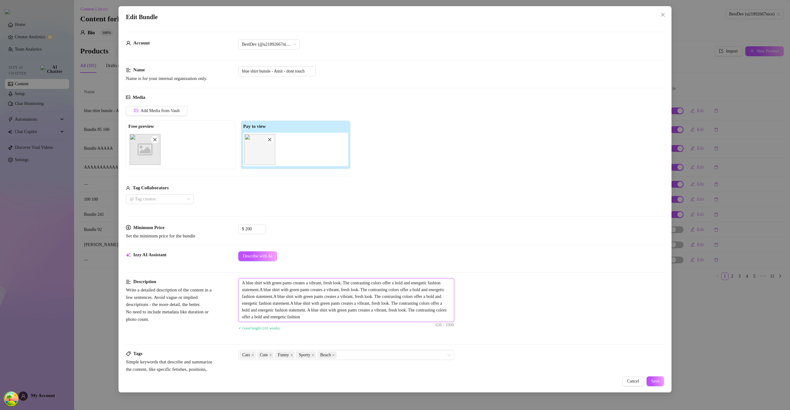
click at [395, 304] on textarea "A blue shirt with green pants creates a vibrant, fresh look. The contrasting co…" at bounding box center [345, 299] width 215 height 43
type textarea "A blue shirt with green pants creates a vibrant, fresh look. The contrasting co…"
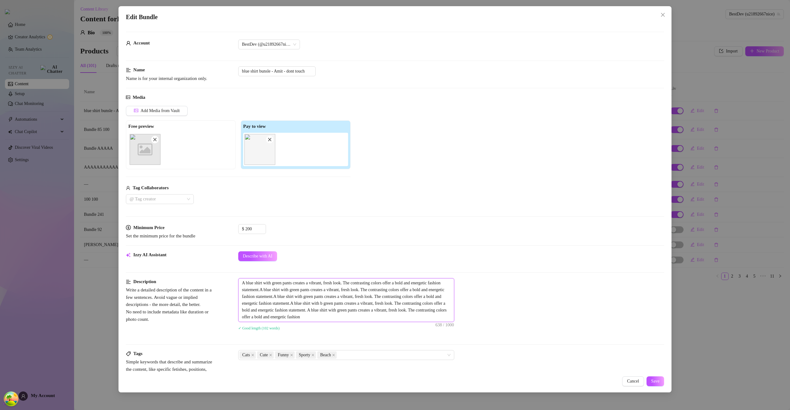
type textarea "A blue shirt with green pants creates a vibrant, fresh look. The contrasting co…"
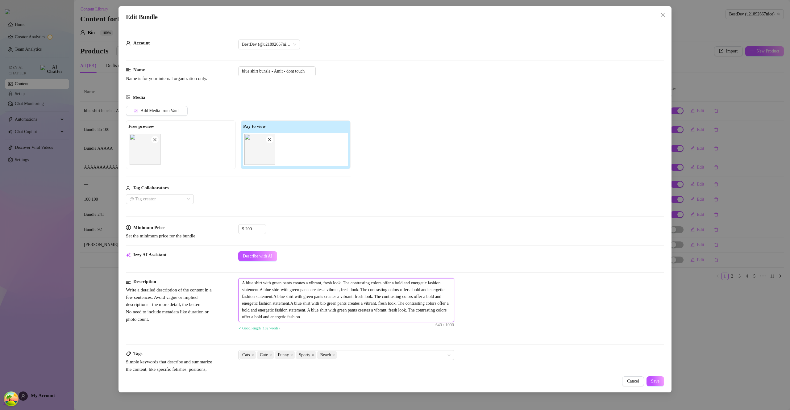
type textarea "A blue shirt with green pants creates a vibrant, fresh look. The contrasting co…"
click at [242, 283] on textarea "A blue shirt with green pants creates a vibrant, fresh look. The contrasting co…" at bounding box center [345, 299] width 215 height 43
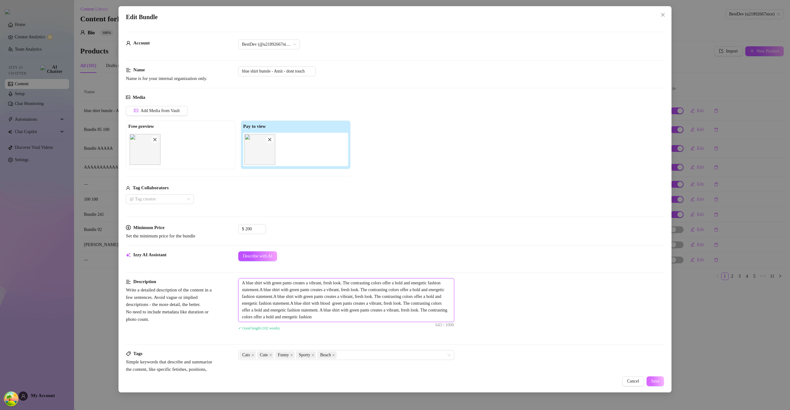
type textarea "A blue shirt with green pants creates a vibrant, fresh look. The contrasting co…"
click at [659, 378] on button "Save" at bounding box center [655, 381] width 18 height 10
click at [659, 379] on span "Save" at bounding box center [655, 381] width 8 height 5
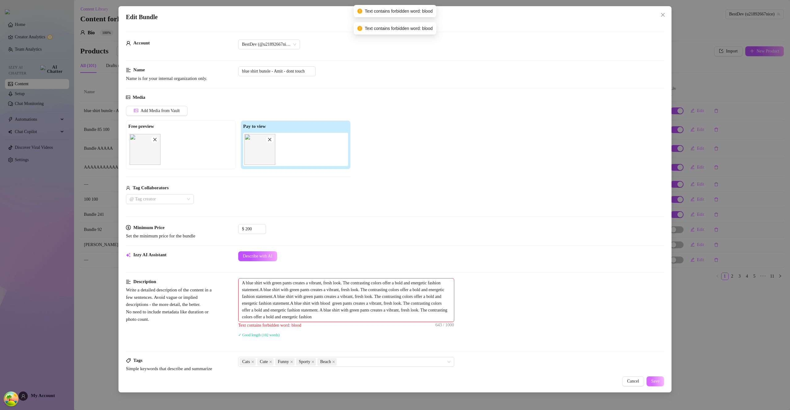
click at [659, 379] on span "Save" at bounding box center [655, 381] width 8 height 5
click at [419, 304] on textarea "A blue shirt with green pants creates a vibrant, fresh look. The contrasting co…" at bounding box center [345, 299] width 215 height 43
type textarea "A blue shirt with green pants creates a vibrant, fresh look. The contrasting co…"
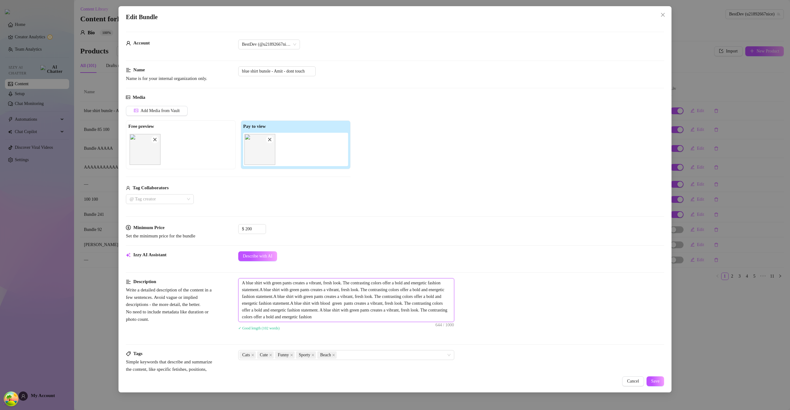
type textarea "A blue shirt with green pants creates a vibrant, fresh look. The contrasting co…"
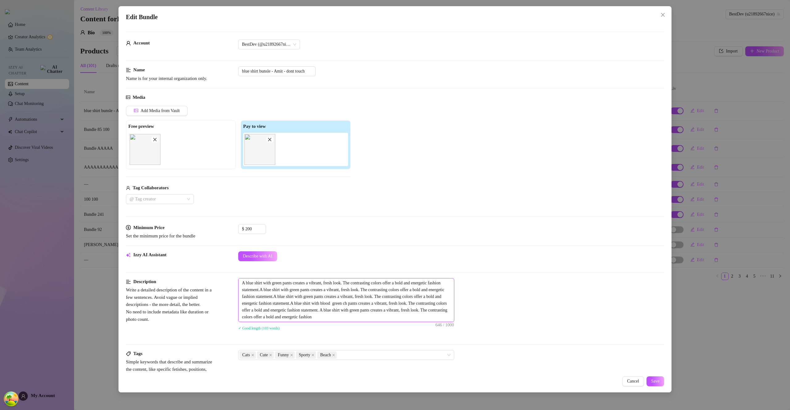
type textarea "A blue shirt with green pants creates a vibrant, fresh look. The contrasting co…"
click at [241, 285] on textarea "A blue shirt with green pants creates a vibrant, fresh look. The contrasting co…" at bounding box center [345, 299] width 215 height 43
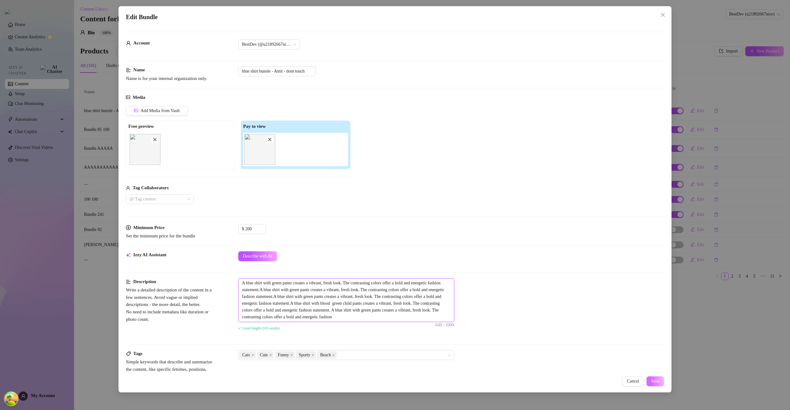
type textarea "A blue shirt with green pants creates a vibrant, fresh look. The contrasting co…"
click at [658, 380] on span "Save" at bounding box center [655, 381] width 8 height 5
click at [425, 303] on textarea "A blue shirt with green pants creates a vibrant, fresh look. The contrasting co…" at bounding box center [345, 299] width 215 height 43
type textarea "A blue shirt with green pants creates a vibrant, fresh look. The contrasting co…"
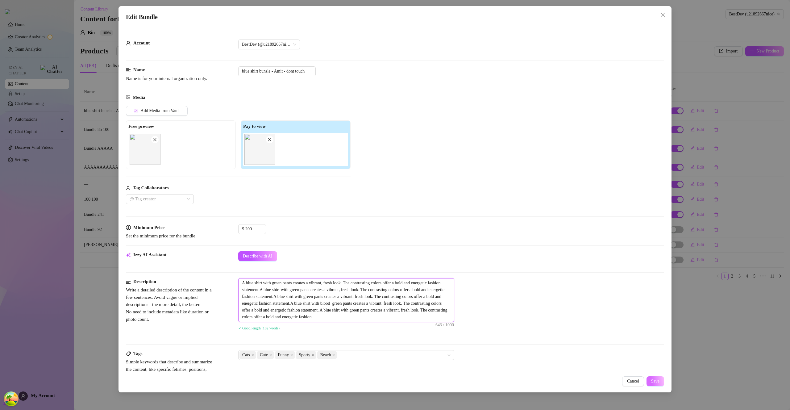
type textarea "A blue shirt with green pants creates a vibrant, fresh look. The contrasting co…"
click at [658, 380] on span "Save" at bounding box center [655, 381] width 8 height 5
click at [401, 304] on textarea "A blue shirt with green pants creates a vibrant, fresh look. The contrasting co…" at bounding box center [345, 299] width 215 height 43
type textarea "A blue shirt with green pants creates a vibrant, fresh look. The contrasting co…"
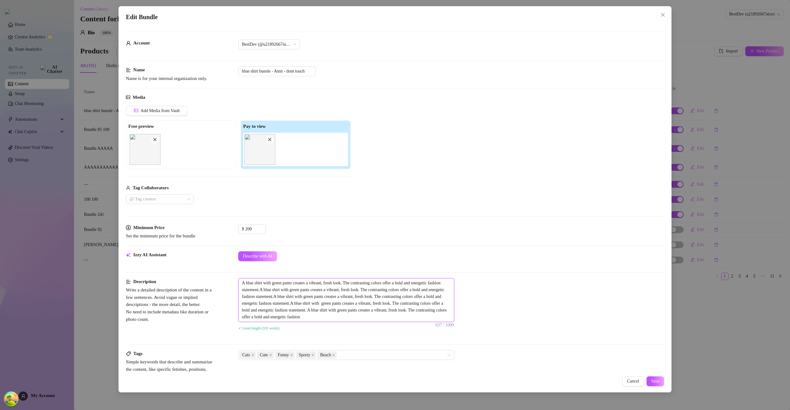
click at [242, 283] on textarea "A blue shirt with green pants creates a vibrant, fresh look. The contrasting co…" at bounding box center [345, 299] width 215 height 43
click at [241, 283] on textarea "A blue shirt with green pants creates a vibrant, fresh look. The contrasting co…" at bounding box center [345, 299] width 215 height 43
type textarea "A blue shirt with green pants creates a vibrant, fresh look. The contrasting co…"
click at [661, 379] on button "Save" at bounding box center [655, 381] width 18 height 10
click at [660, 379] on button "Save" at bounding box center [652, 381] width 24 height 10
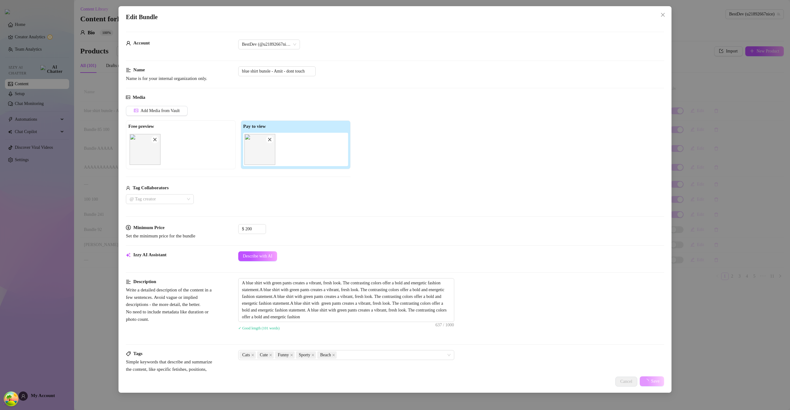
click at [659, 379] on span "Save" at bounding box center [655, 381] width 8 height 5
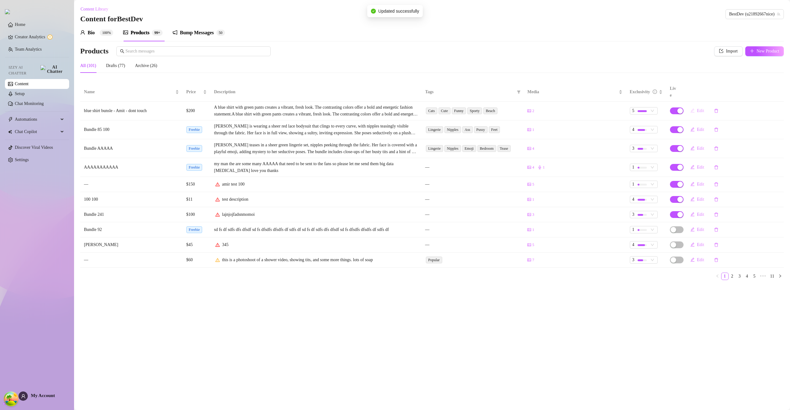
click at [694, 108] on icon "edit" at bounding box center [692, 110] width 4 height 4
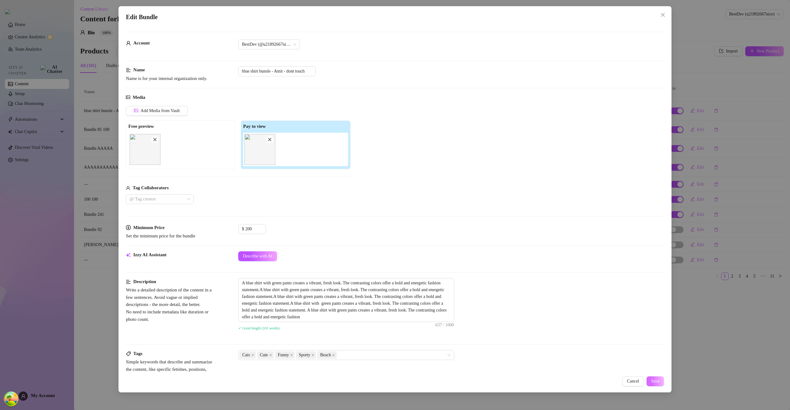
click at [660, 379] on button "Save" at bounding box center [655, 381] width 18 height 10
click at [660, 379] on button "Save" at bounding box center [652, 381] width 24 height 10
click at [661, 379] on button "Save" at bounding box center [652, 381] width 24 height 10
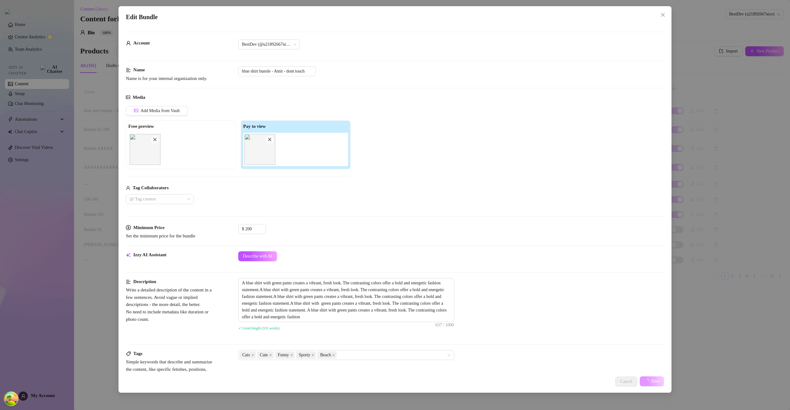
click at [661, 379] on button "Save" at bounding box center [652, 381] width 24 height 10
click at [661, 379] on button "Save" at bounding box center [651, 381] width 25 height 10
click at [661, 379] on main "Content Library Content for BestDev BestDev (u21892667nice) Bio 100% Products 9…" at bounding box center [432, 205] width 716 height 410
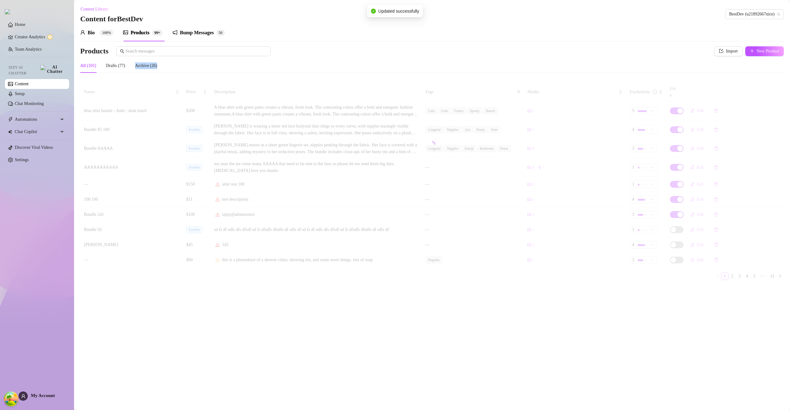
click at [661, 379] on main "Content Library Content for BestDev BestDev (u21892667nice) Bio 100% Products 9…" at bounding box center [432, 205] width 716 height 410
click at [777, 28] on div "Bio 100% Products 99+ Bump Messages 5 0" at bounding box center [431, 32] width 703 height 17
click at [786, 29] on main "Content Library Content for BestDev BestDev (u21892667nice) Bio 100% Products 9…" at bounding box center [432, 205] width 716 height 410
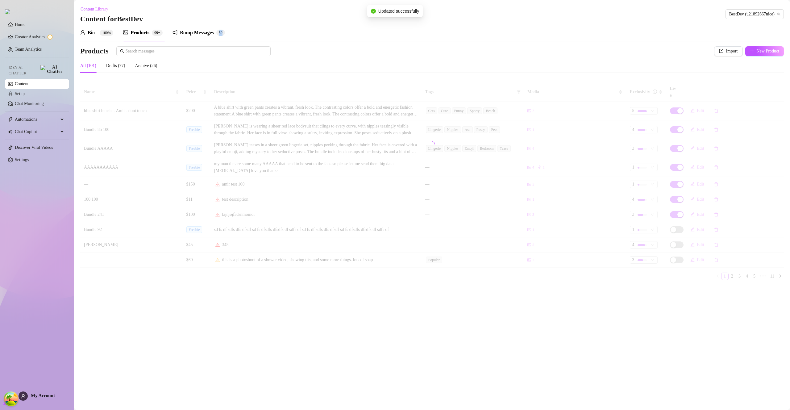
click at [786, 29] on main "Content Library Content for BestDev BestDev (u21892667nice) Bio 100% Products 9…" at bounding box center [432, 205] width 716 height 410
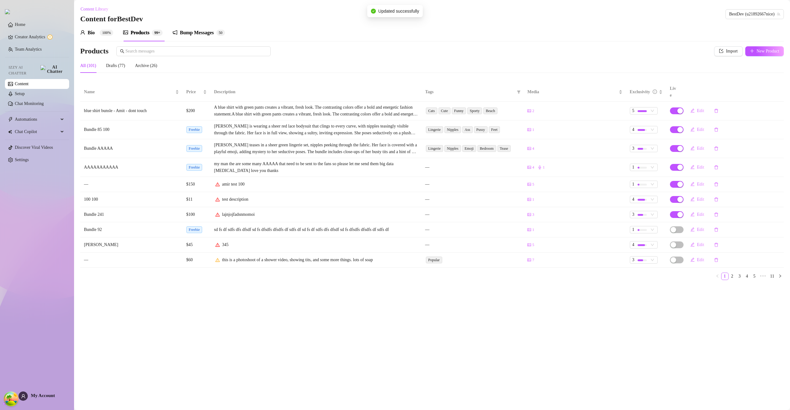
click at [785, 27] on main "Content Library Content for BestDev BestDev (u21892667nice) Bio 100% Products 9…" at bounding box center [432, 205] width 716 height 410
click at [784, 2] on main "Content Library Content for BestDev BestDev (u21892667nice) Bio 100% Products 9…" at bounding box center [432, 205] width 716 height 410
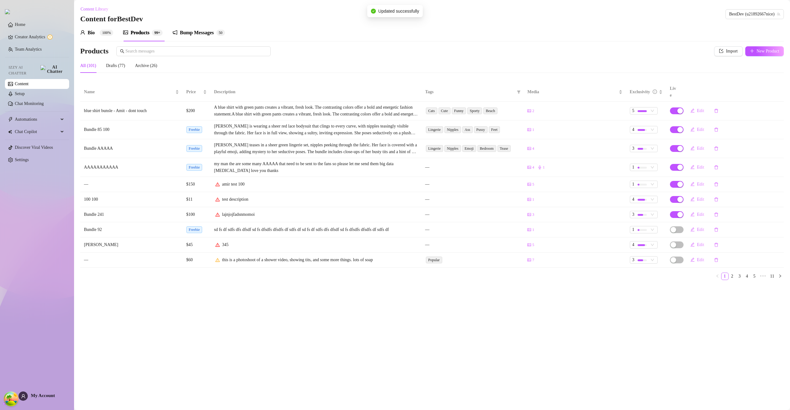
click at [785, 2] on main "Content Library Content for BestDev BestDev (u21892667nice) Bio 100% Products 9…" at bounding box center [432, 205] width 716 height 410
click at [786, 3] on main "Content Library Content for BestDev BestDev (u21892667nice) Bio 100% Products 9…" at bounding box center [432, 205] width 716 height 410
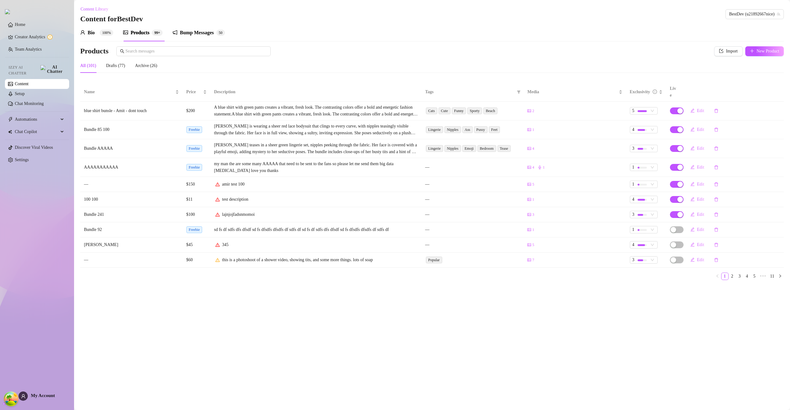
click at [786, 4] on main "Content Library Content for BestDev BestDev (u21892667nice) Bio 100% Products 9…" at bounding box center [432, 205] width 716 height 410
click at [784, 5] on main "Content Library Content for BestDev BestDev (u21892667nice) Bio 100% Products 9…" at bounding box center [432, 205] width 716 height 410
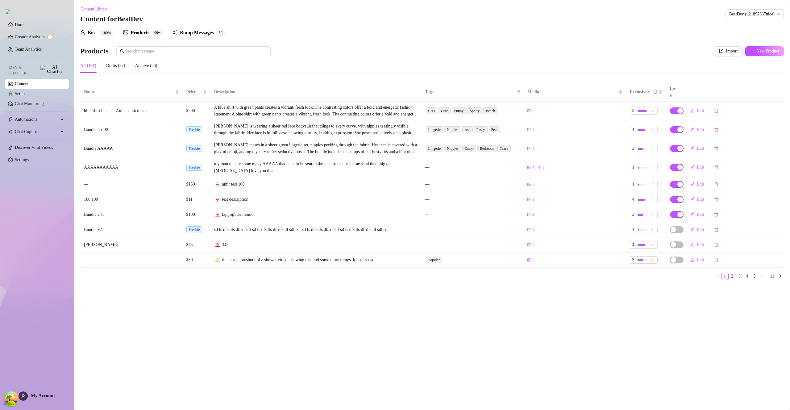
click at [784, 5] on main "Content Library Content for BestDev BestDev (u21892667nice) Bio 100% Products 9…" at bounding box center [432, 205] width 716 height 410
click at [785, 4] on main "Content Library Content for BestDev BestDev (u21892667nice) Bio 100% Products 9…" at bounding box center [432, 205] width 716 height 410
click at [786, 3] on main "Content Library Content for BestDev BestDev (u21892667nice) Bio 100% Products 9…" at bounding box center [432, 205] width 716 height 410
click at [787, 4] on main "Content Library Content for BestDev BestDev (u21892667nice) Bio 100% Products 9…" at bounding box center [432, 205] width 716 height 410
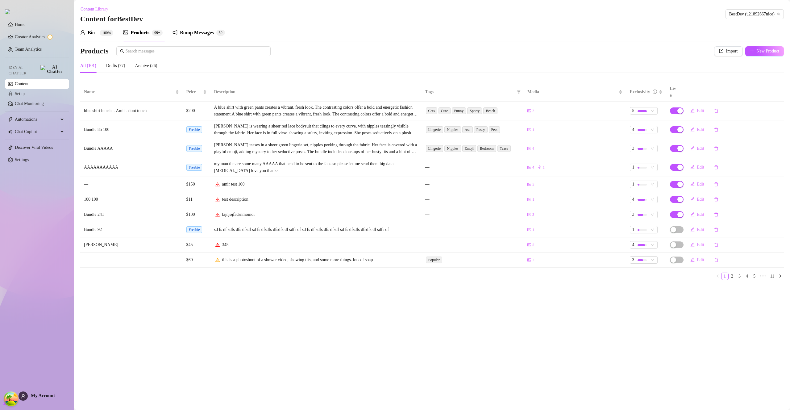
click at [787, 3] on main "Content Library Content for BestDev BestDev (u21892667nice) Bio 100% Products 9…" at bounding box center [432, 205] width 716 height 410
click at [786, 4] on main "Content Library Content for BestDev BestDev (u21892667nice) Bio 100% Products 9…" at bounding box center [432, 205] width 716 height 410
click at [787, 3] on main "Content Library Content for BestDev BestDev (u21892667nice) Bio 100% Products 9…" at bounding box center [432, 205] width 716 height 410
click at [784, 5] on main "Content Library Content for BestDev BestDev (u21892667nice) Bio 100% Products 9…" at bounding box center [432, 205] width 716 height 410
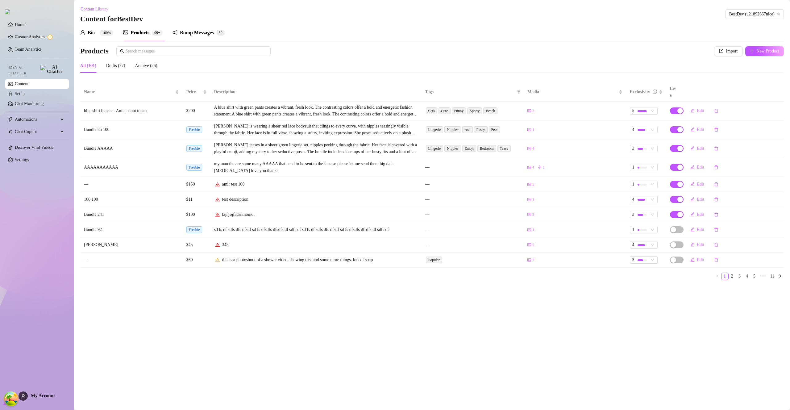
click at [785, 5] on main "Content Library Content for BestDev BestDev (u21892667nice) Bio 100% Products 9…" at bounding box center [432, 205] width 716 height 410
click at [785, 4] on main "Content Library Content for BestDev BestDev (u21892667nice) Bio 100% Products 9…" at bounding box center [432, 205] width 716 height 410
click at [786, 3] on main "Content Library Content for BestDev BestDev (u21892667nice) Bio 100% Products 9…" at bounding box center [432, 205] width 716 height 410
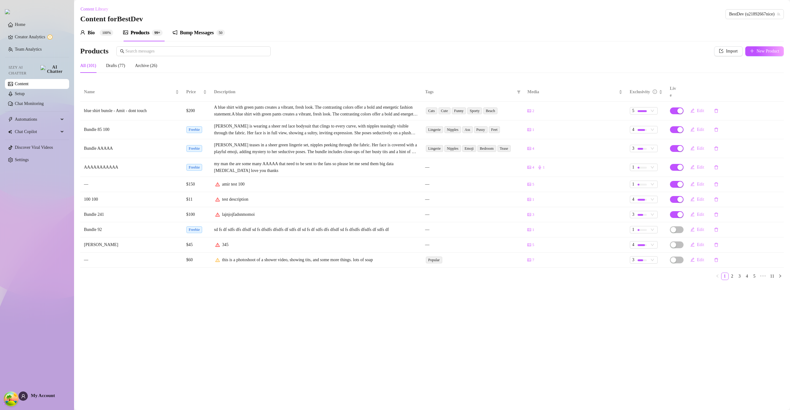
click at [786, 3] on main "Content Library Content for BestDev BestDev (u21892667nice) Bio 100% Products 9…" at bounding box center [432, 205] width 716 height 410
click at [787, 2] on main "Content Library Content for BestDev BestDev (u21892667nice) Bio 100% Products 9…" at bounding box center [432, 205] width 716 height 410
click at [789, 2] on main "Content Library Content for BestDev BestDev (u21892667nice) Bio 100% Products 9…" at bounding box center [432, 205] width 716 height 410
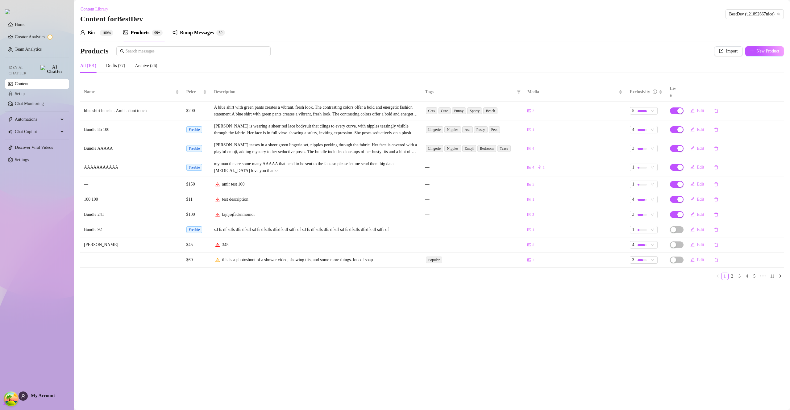
click at [788, 2] on main "Content Library Content for BestDev BestDev (u21892667nice) Bio 100% Products 9…" at bounding box center [432, 205] width 716 height 410
click at [787, 1] on main "Content Library Content for BestDev BestDev (u21892667nice) Bio 100% Products 9…" at bounding box center [432, 205] width 716 height 410
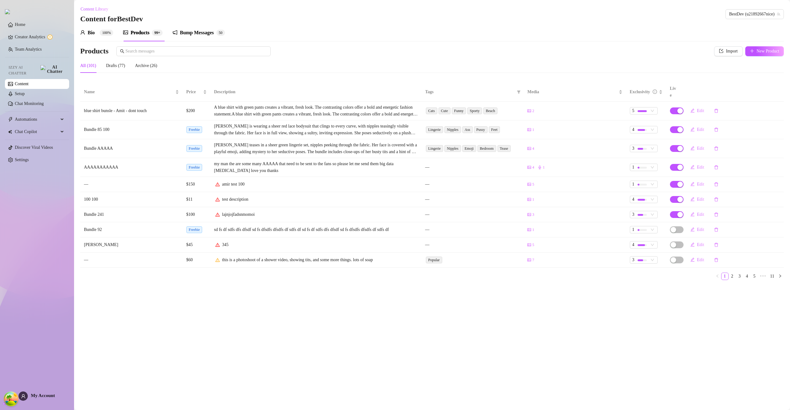
click at [787, 2] on main "Content Library Content for BestDev BestDev (u21892667nice) Bio 100% Products 9…" at bounding box center [432, 205] width 716 height 410
click at [789, 2] on main "Content Library Content for BestDev BestDev (u21892667nice) Bio 100% Products 9…" at bounding box center [432, 205] width 716 height 410
click at [787, 2] on main "Content Library Content for BestDev BestDev (u21892667nice) Bio 100% Products 9…" at bounding box center [432, 205] width 716 height 410
click at [788, 2] on main "Content Library Content for BestDev BestDev (u21892667nice) Bio 100% Products 9…" at bounding box center [432, 205] width 716 height 410
click at [788, 1] on main "Content Library Content for BestDev BestDev (u21892667nice) Bio 100% Products 9…" at bounding box center [432, 205] width 716 height 410
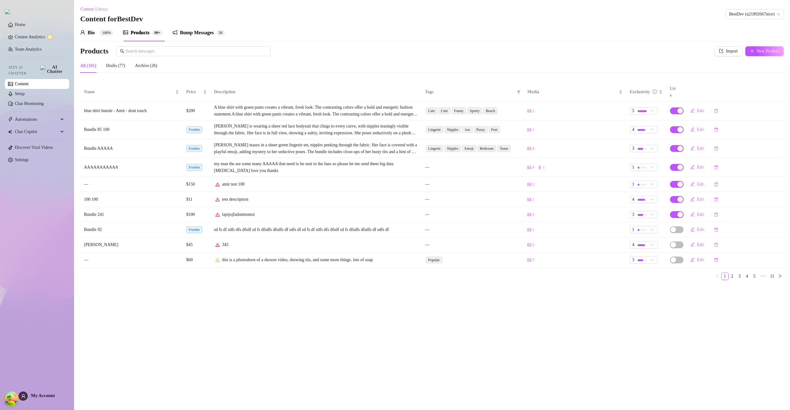
click at [787, 2] on main "Content Library Content for BestDev BestDev (u21892667nice) Bio 100% Products 9…" at bounding box center [432, 205] width 716 height 410
click at [787, 1] on main "Content Library Content for BestDev BestDev (u21892667nice) Bio 100% Products 9…" at bounding box center [432, 205] width 716 height 410
click at [788, 1] on main "Content Library Content for BestDev BestDev (u21892667nice) Bio 100% Products 9…" at bounding box center [432, 205] width 716 height 410
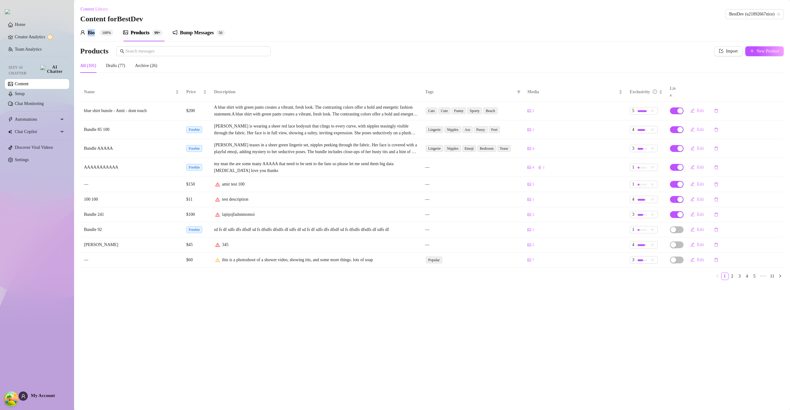
click at [788, 1] on main "Content Library Content for BestDev BestDev (u21892667nice) Bio 100% Products 9…" at bounding box center [432, 205] width 716 height 410
click at [698, 108] on span "Edit" at bounding box center [700, 110] width 7 height 5
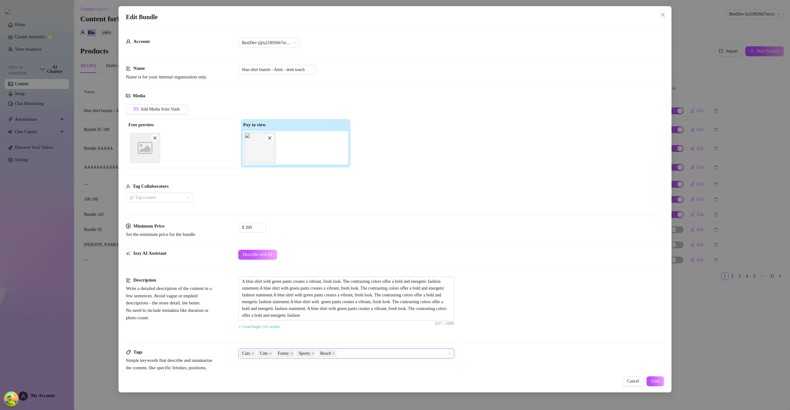
scroll to position [5, 0]
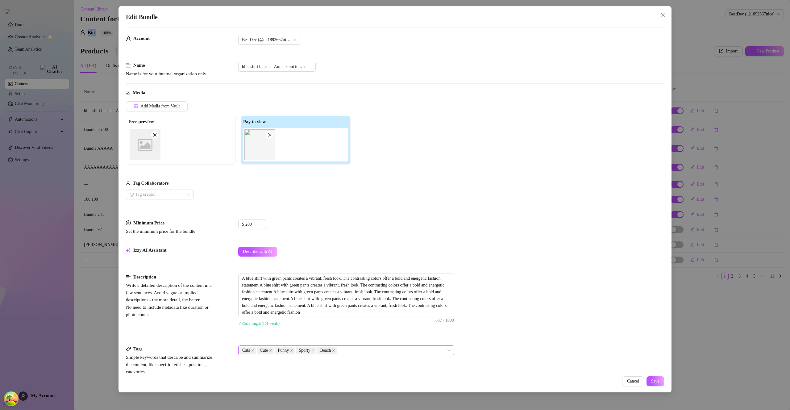
click at [450, 351] on div "Cats Cute Funny Sporty Beach" at bounding box center [346, 350] width 216 height 10
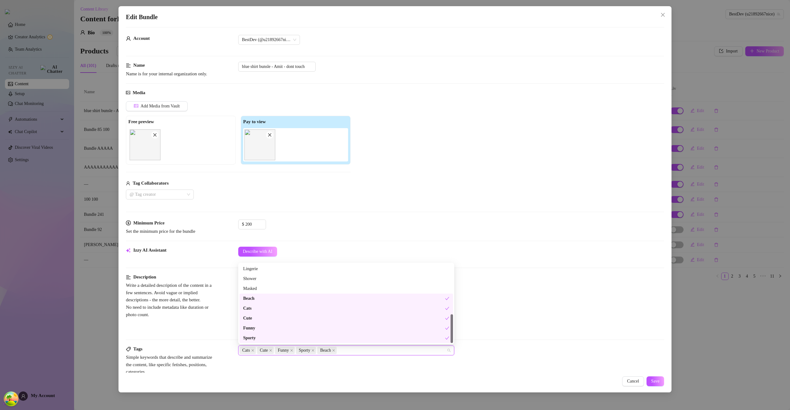
scroll to position [129, 0]
click at [377, 301] on div "Masked" at bounding box center [345, 297] width 213 height 10
click at [376, 294] on div "Masked" at bounding box center [344, 297] width 202 height 7
click at [378, 299] on div "Masked" at bounding box center [346, 297] width 206 height 7
click at [379, 290] on div "Shower" at bounding box center [346, 287] width 206 height 7
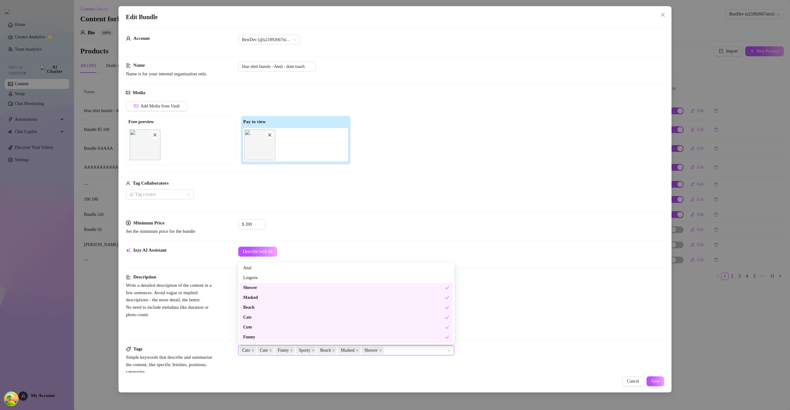
click at [586, 298] on div "A blue shirt with green pants creates a vibrant, fresh look. The contrasting co…" at bounding box center [451, 295] width 426 height 44
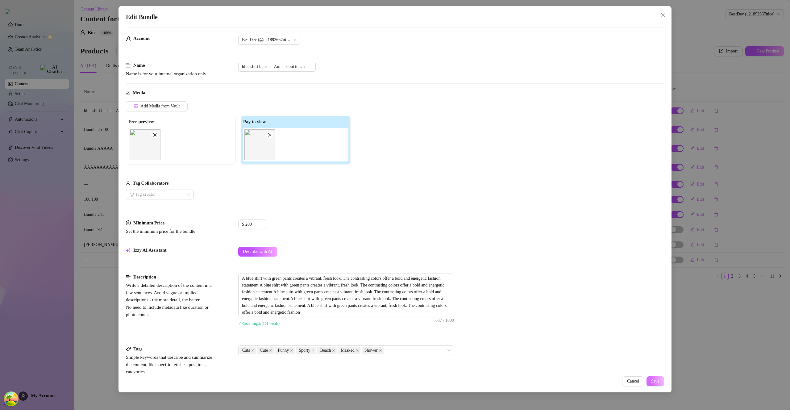
click at [656, 384] on button "Save" at bounding box center [655, 381] width 18 height 10
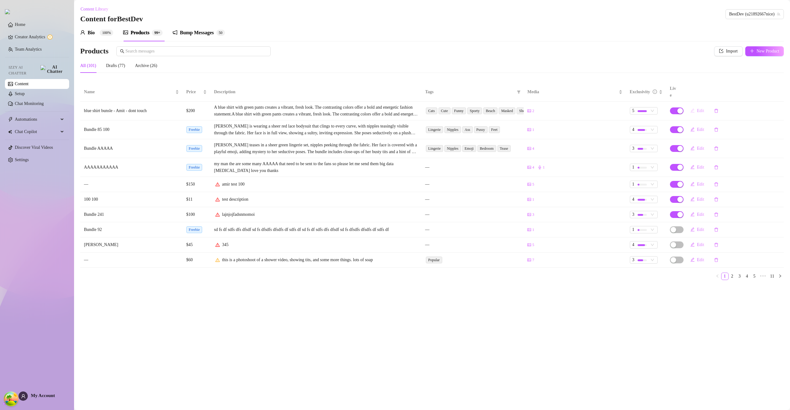
click at [694, 106] on button "Edit" at bounding box center [697, 111] width 24 height 10
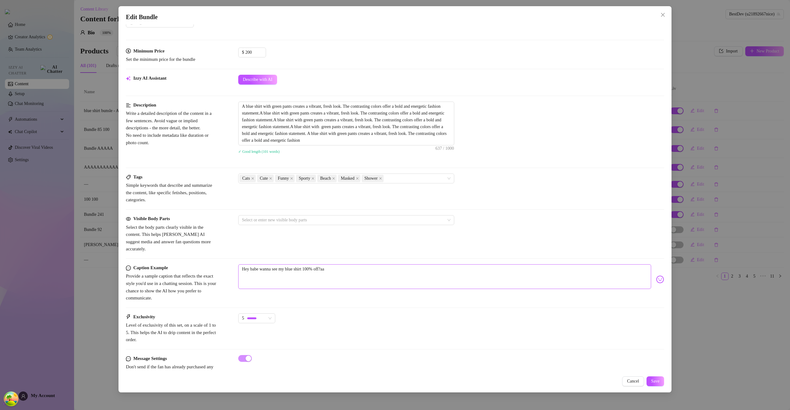
scroll to position [186, 0]
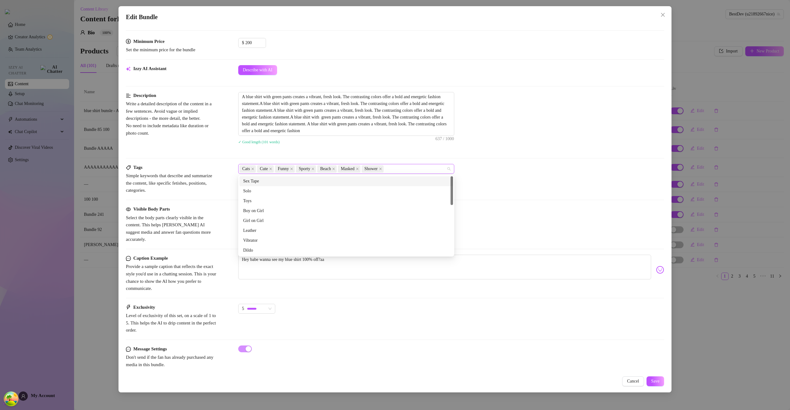
click at [433, 169] on div "Cats Cute Funny Sporty Beach Masked Shower" at bounding box center [342, 168] width 207 height 9
click at [372, 190] on div "Solo" at bounding box center [346, 191] width 206 height 7
click at [382, 181] on div "Sex Tape" at bounding box center [346, 181] width 206 height 7
click at [543, 168] on div "Cats Cute Funny Sporty Beach Masked Shower Solo Sex Tape" at bounding box center [451, 169] width 426 height 10
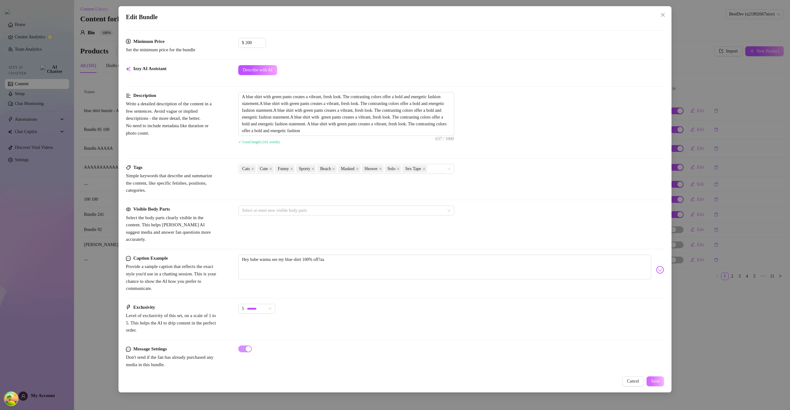
click at [660, 384] on button "Save" at bounding box center [655, 381] width 18 height 10
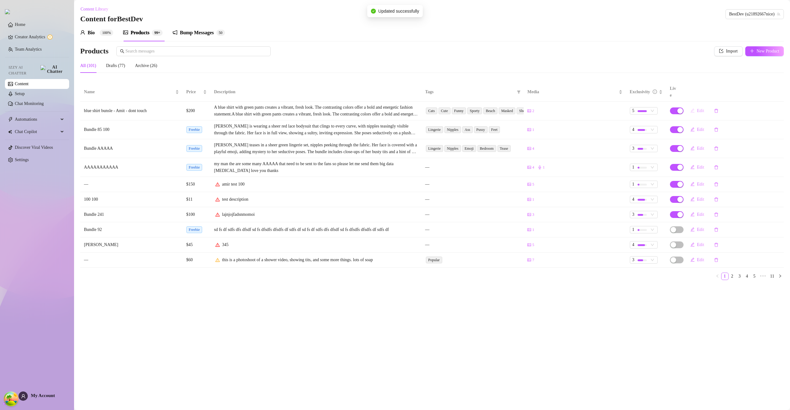
click at [699, 108] on span "Edit" at bounding box center [700, 110] width 7 height 5
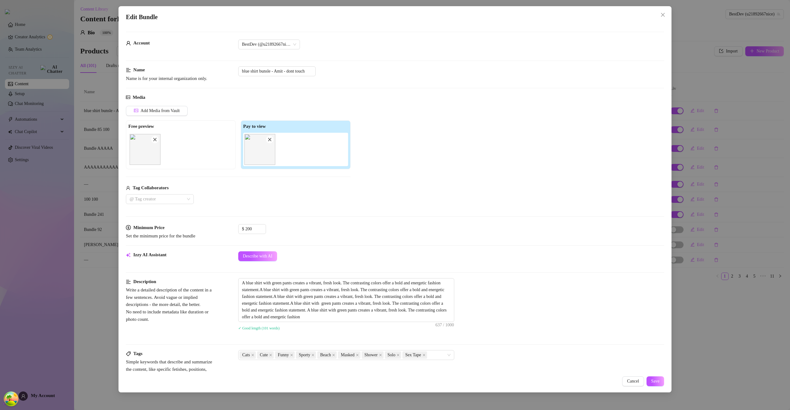
click at [720, 296] on div "Edit Bundle Account BestDev (@u21892667nice) Name Name is for your internal org…" at bounding box center [395, 205] width 790 height 410
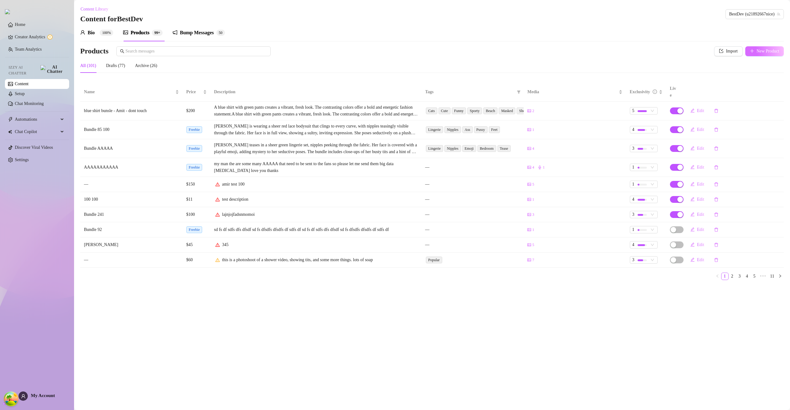
click at [765, 49] on span "New Product" at bounding box center [767, 51] width 23 height 5
type textarea "Type your message here..."
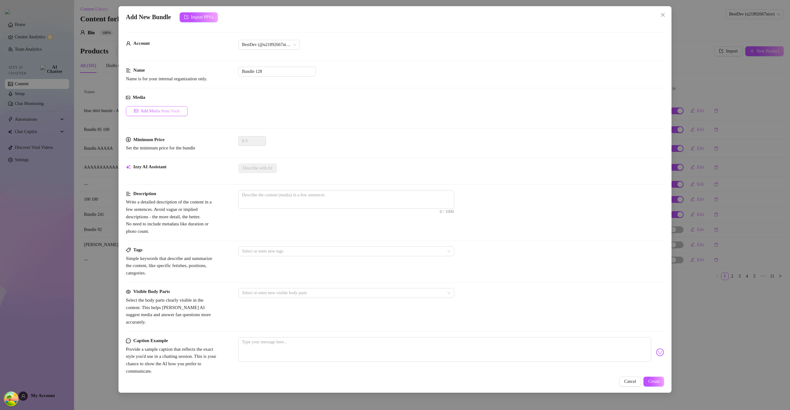
click at [180, 113] on span "Add Media from Vault" at bounding box center [160, 111] width 39 height 5
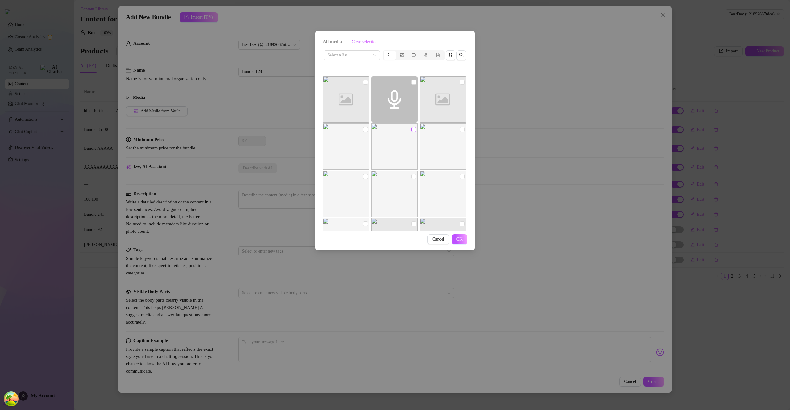
click at [411, 130] on input "checkbox" at bounding box center [413, 129] width 5 height 5
checkbox input "true"
drag, startPoint x: 459, startPoint y: 83, endPoint x: 458, endPoint y: 95, distance: 12.1
click at [460, 83] on input "checkbox" at bounding box center [462, 82] width 5 height 5
checkbox input "true"
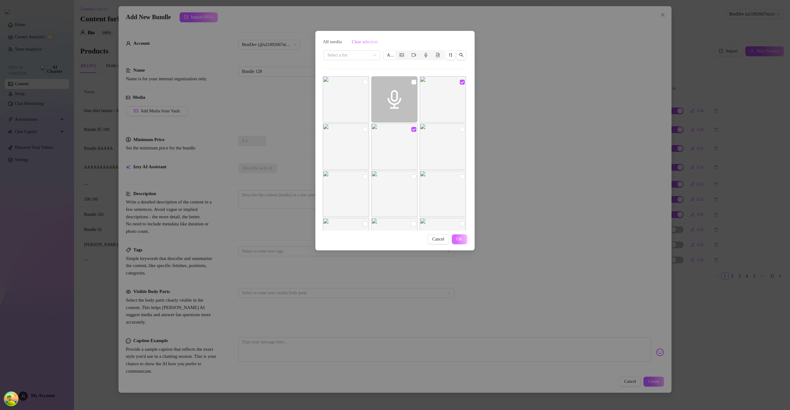
click at [454, 238] on button "OK" at bounding box center [459, 239] width 15 height 10
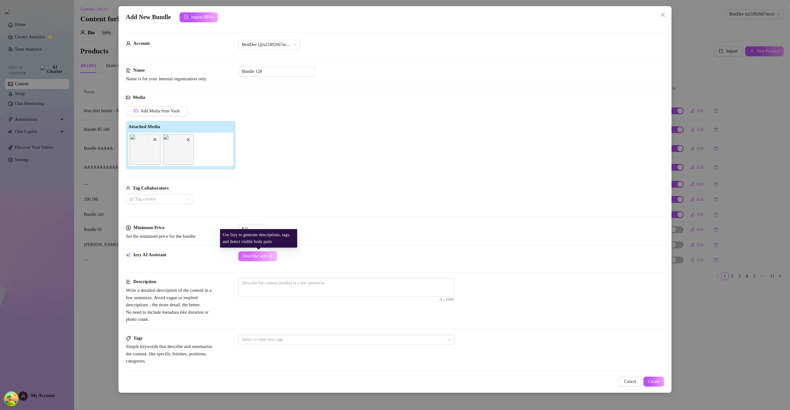
click at [267, 254] on span "Describe with AI" at bounding box center [258, 256] width 30 height 5
type textarea "Athletic"
type textarea "Athletic figure"
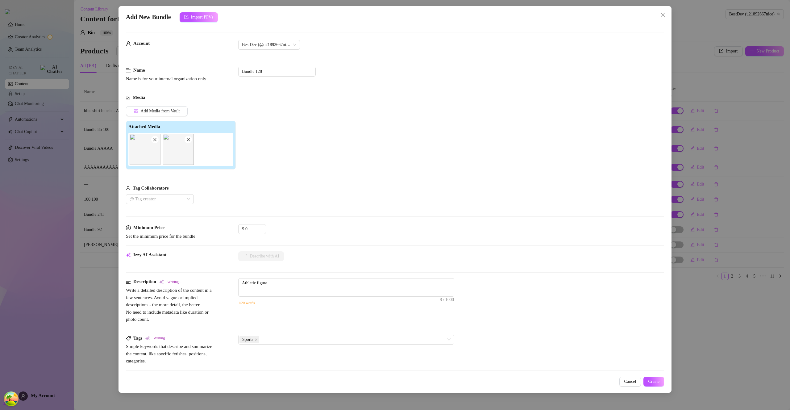
type textarea "Athletic figure in"
type textarea "Athletic figure in a"
type textarea "Athletic figure in a sleeveless"
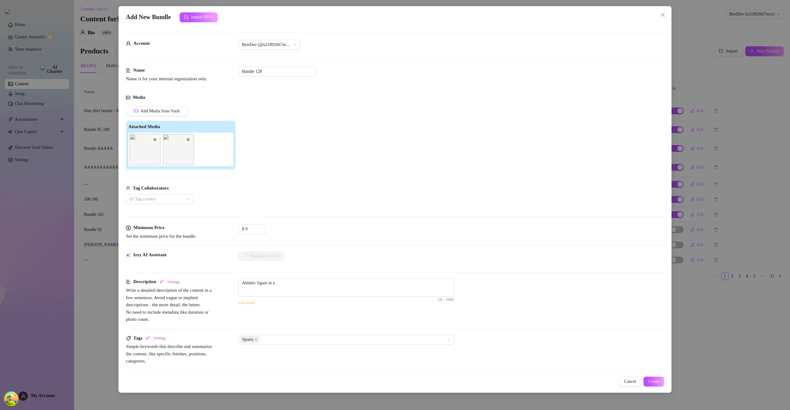
type textarea "Athletic figure in a sleeveless"
type textarea "Athletic figure in a sleeveless sports"
type textarea "Athletic figure in a sleeveless sports tank"
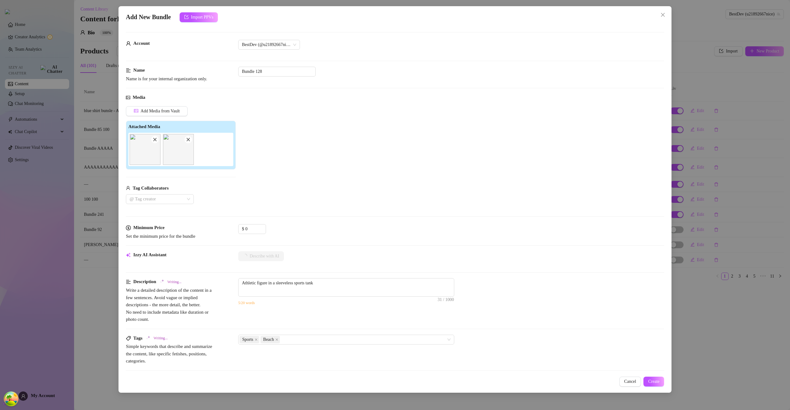
type textarea "Athletic figure in a sleeveless sports tank and"
type textarea "Athletic figure in a sleeveless sports tank and shorts,"
type textarea "Athletic figure in a sleeveless sports tank and shorts, playing"
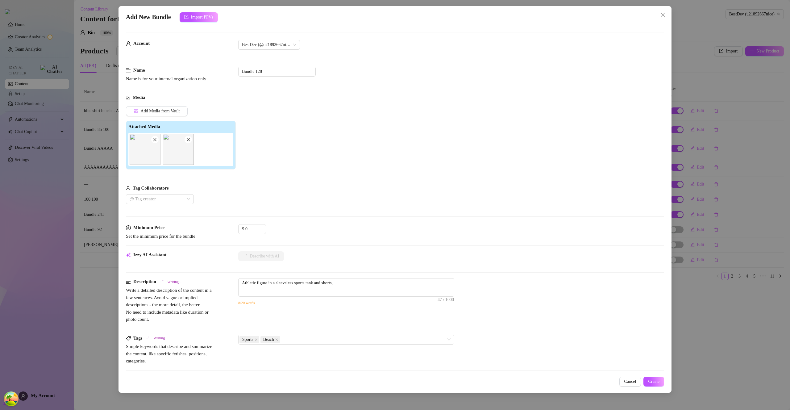
type textarea "Athletic figure in a sleeveless sports tank and shorts, playing"
type textarea "Athletic figure in a sleeveless sports tank and shorts, playing beach"
type textarea "Athletic figure in a sleeveless sports tank and shorts, playing beach volleybal…"
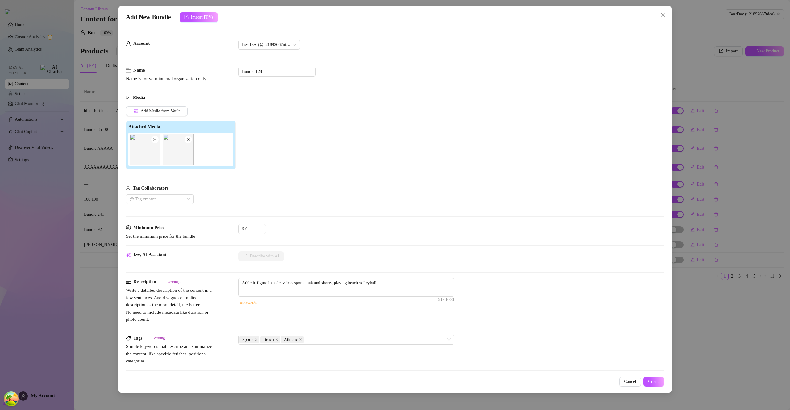
type textarea "Athletic figure in a sleeveless sports tank and shorts, playing beach volleybal…"
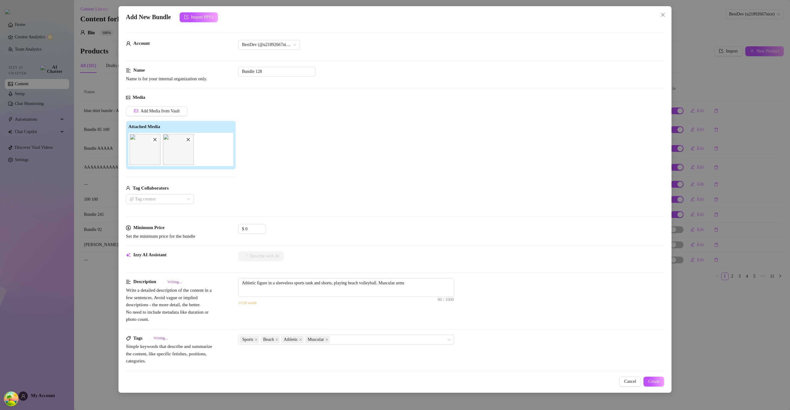
type textarea "Athletic figure in a sleeveless sports tank and shorts, playing beach volleybal…"
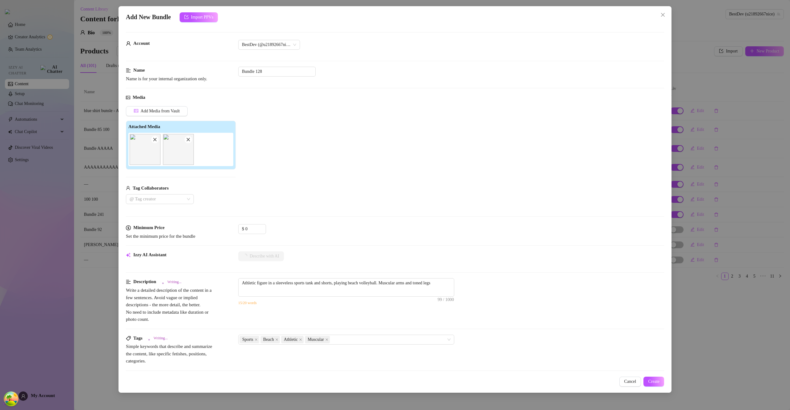
type textarea "Athletic figure in a sleeveless sports tank and shorts, playing beach volleybal…"
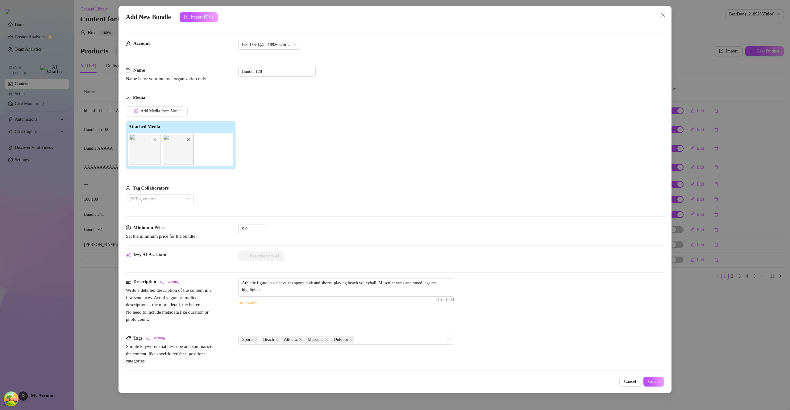
type textarea "Athletic figure in a sleeveless sports tank and shorts, playing beach volleybal…"
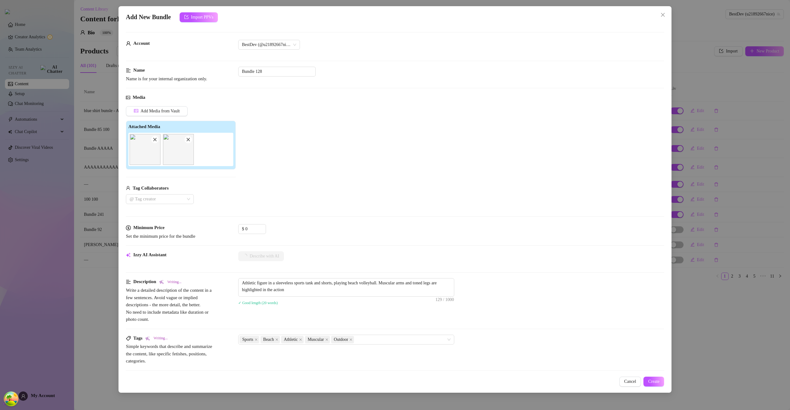
type textarea "Athletic figure in a sleeveless sports tank and shorts, playing beach volleybal…"
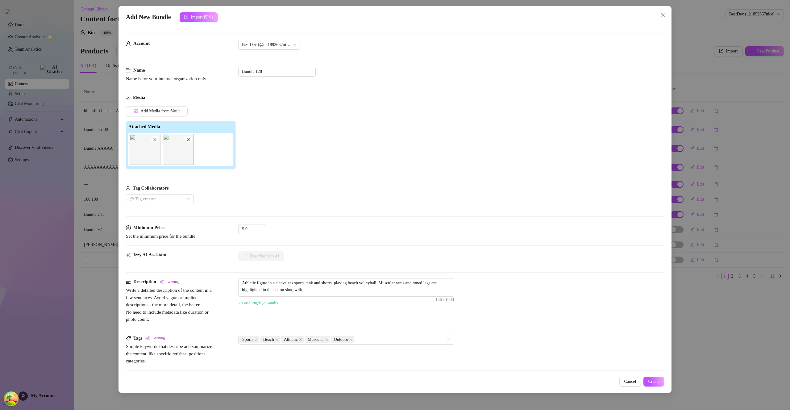
type textarea "Athletic figure in a sleeveless sports tank and shorts, playing beach volleybal…"
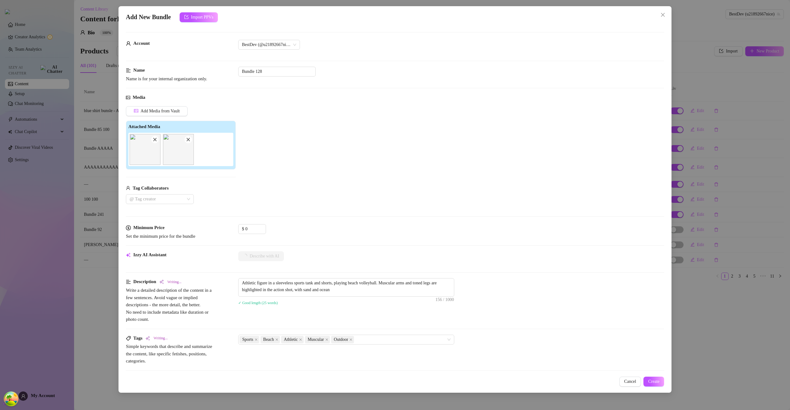
type textarea "Athletic figure in a sleeveless sports tank and shorts, playing beach volleybal…"
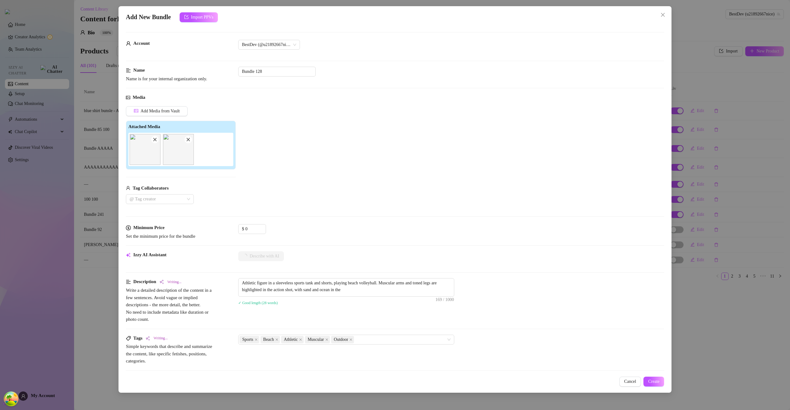
type textarea "Athletic figure in a sleeveless sports tank and shorts, playing beach volleybal…"
click at [446, 338] on div "Sports Beach Athletic Muscular Outdoor" at bounding box center [346, 339] width 216 height 10
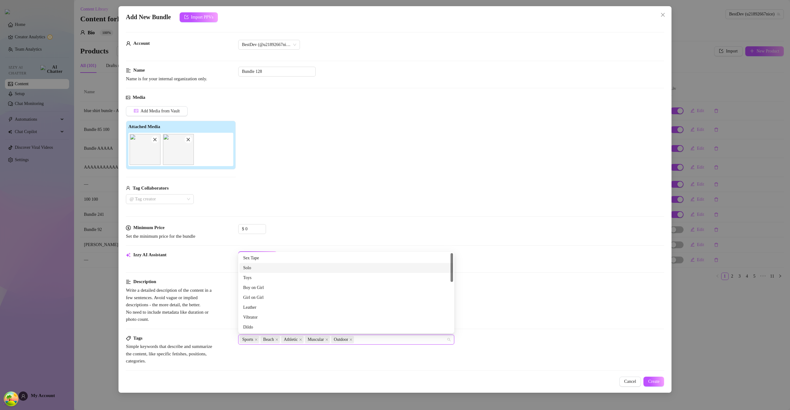
click at [346, 266] on div "Solo" at bounding box center [346, 267] width 206 height 7
click at [343, 253] on div "Sex Tape" at bounding box center [345, 258] width 213 height 10
click at [576, 266] on div "Izzy AI Assistant Describe with AI" at bounding box center [395, 258] width 538 height 15
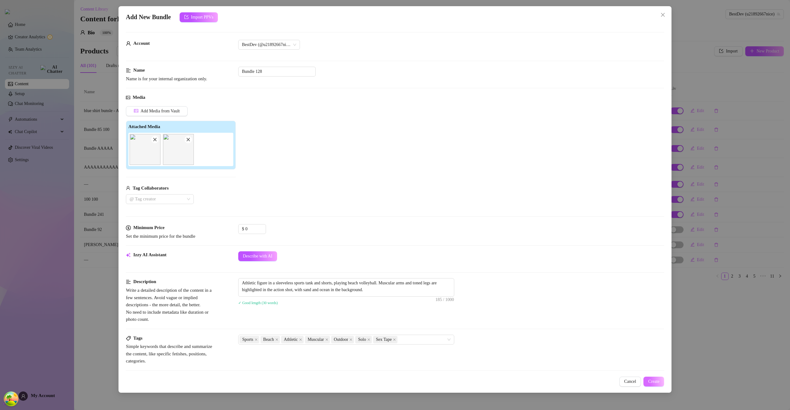
click at [655, 379] on span "Create" at bounding box center [653, 381] width 11 height 5
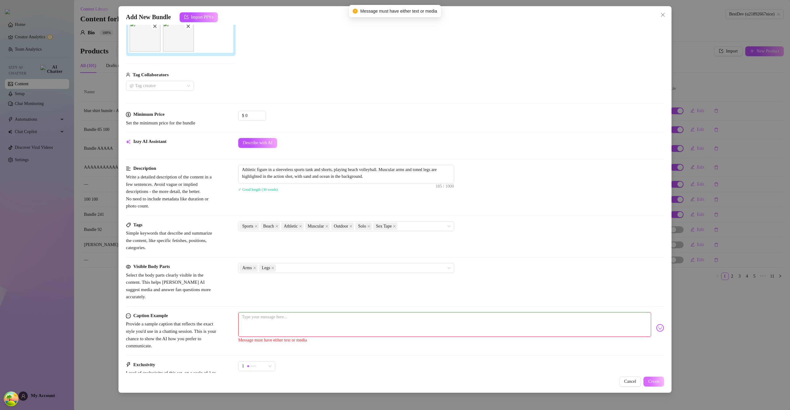
scroll to position [170, 0]
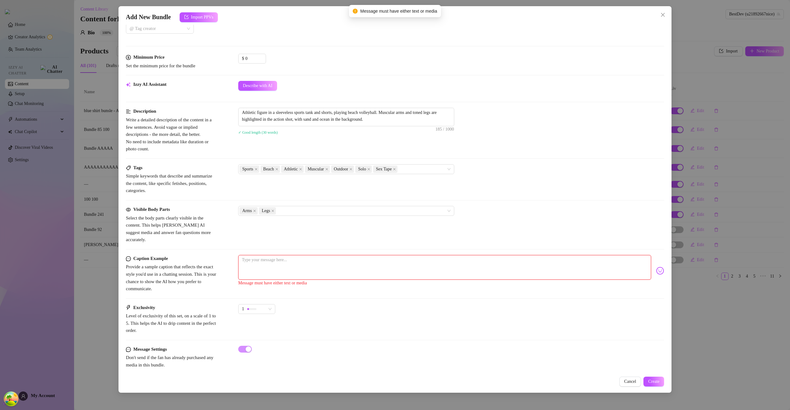
click at [492, 255] on textarea at bounding box center [444, 267] width 413 height 25
click at [350, 120] on textarea "Athletic figure in a sleeveless sports tank and shorts, playing beach volleybal…" at bounding box center [345, 116] width 215 height 16
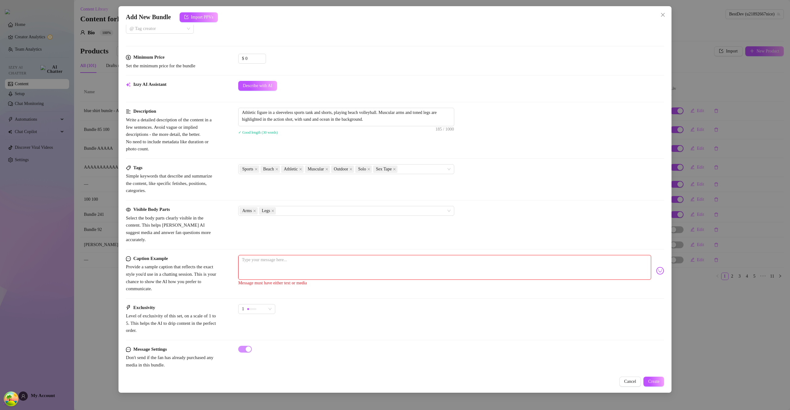
click at [400, 264] on textarea at bounding box center [444, 267] width 413 height 25
paste textarea "Athletic figure in a sleeveless sports tank and shorts, playing beach volleybal…"
type textarea "Athletic figure in a sleeveless sports tank and shorts, playing beach volleybal…"
click at [650, 382] on span "Create" at bounding box center [653, 381] width 11 height 5
click at [352, 169] on icon "close" at bounding box center [350, 169] width 3 height 3
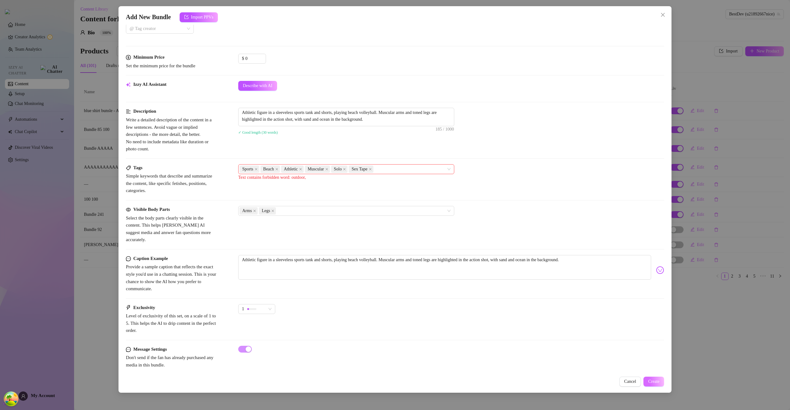
click at [658, 380] on span "Create" at bounding box center [653, 381] width 11 height 5
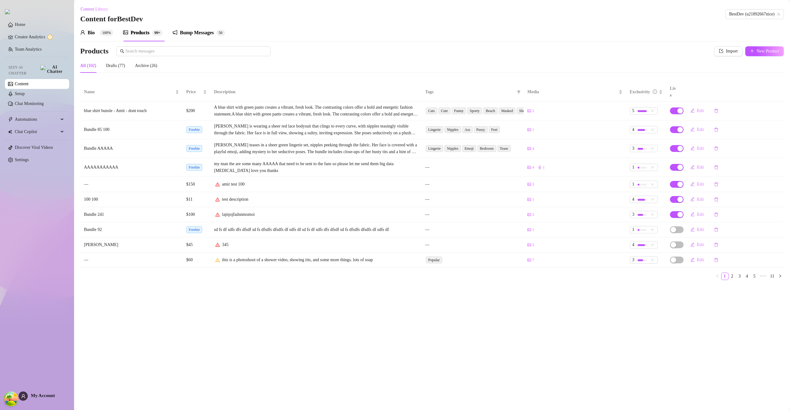
click at [27, 82] on link "Content" at bounding box center [22, 83] width 14 height 5
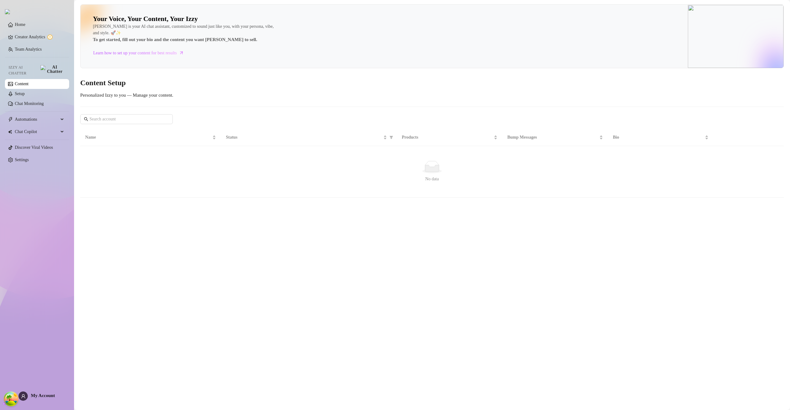
click at [27, 82] on link "Content" at bounding box center [22, 83] width 14 height 5
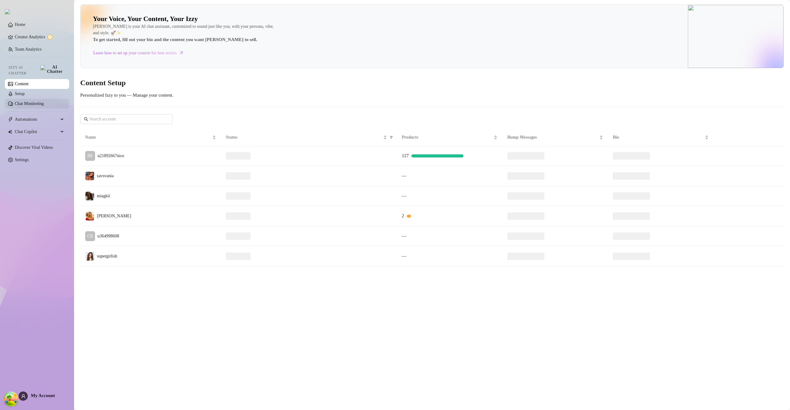
click at [34, 101] on link "Chat Monitoring" at bounding box center [29, 103] width 29 height 5
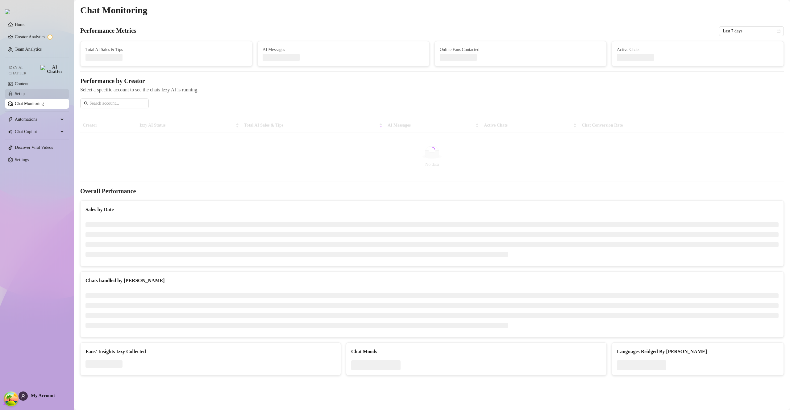
click at [25, 91] on link "Setup" at bounding box center [20, 93] width 10 height 5
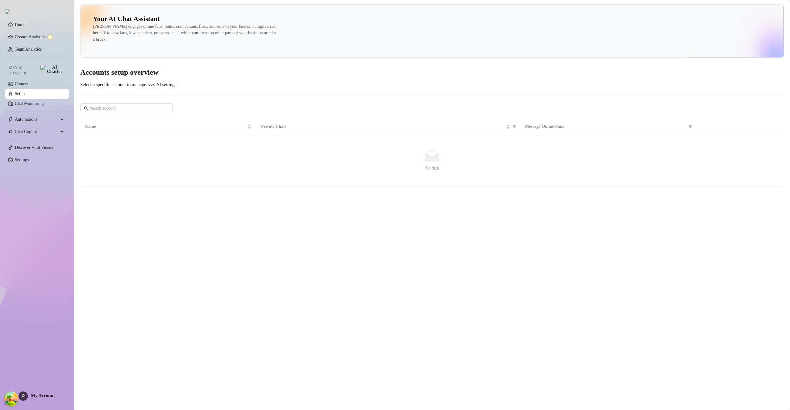
click at [25, 91] on link "Setup" at bounding box center [20, 93] width 10 height 5
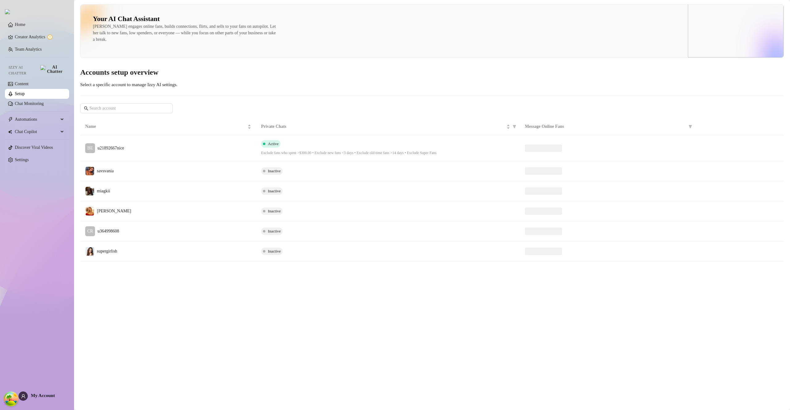
click at [25, 91] on link "Setup" at bounding box center [20, 93] width 10 height 5
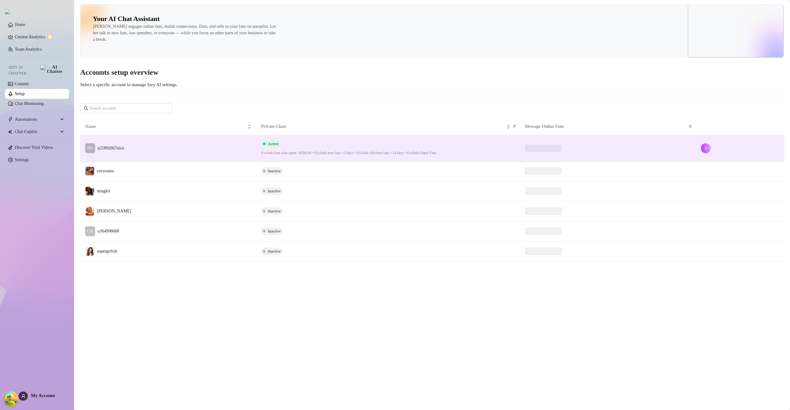
click at [187, 142] on td "BE u21892667nice" at bounding box center [168, 148] width 176 height 26
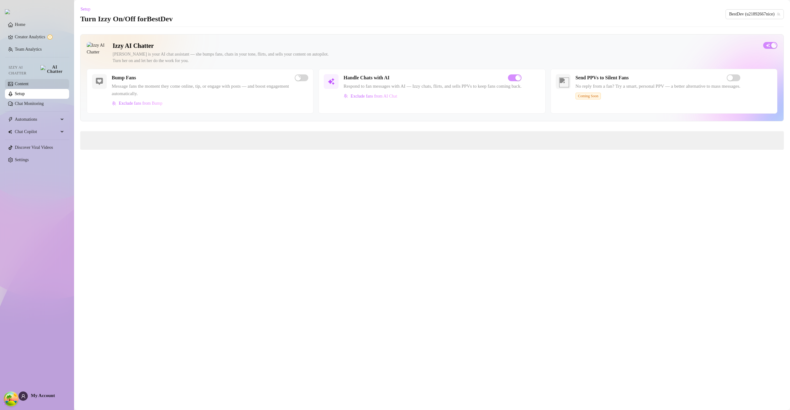
click at [28, 81] on link "Content" at bounding box center [22, 83] width 14 height 5
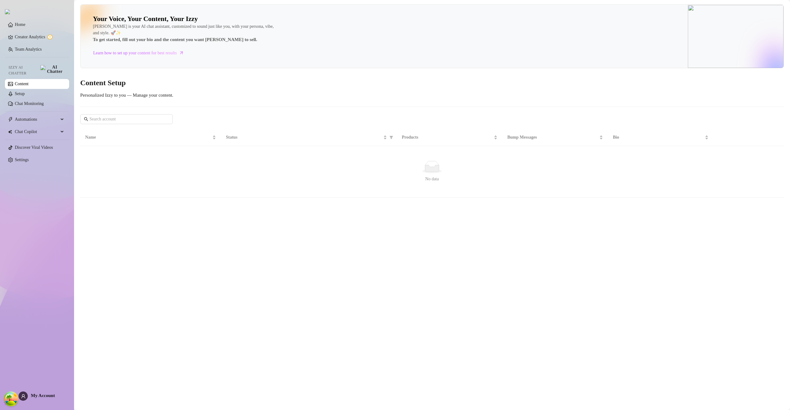
drag, startPoint x: 48, startPoint y: 81, endPoint x: 53, endPoint y: 81, distance: 4.6
click at [28, 81] on link "Content" at bounding box center [22, 83] width 14 height 5
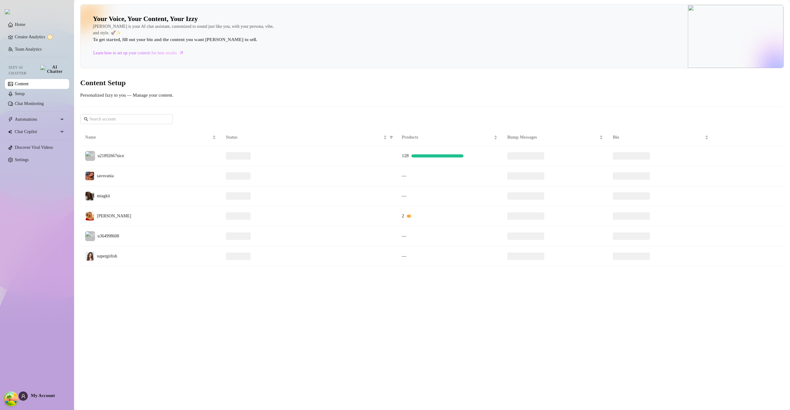
click at [28, 81] on link "Content" at bounding box center [22, 83] width 14 height 5
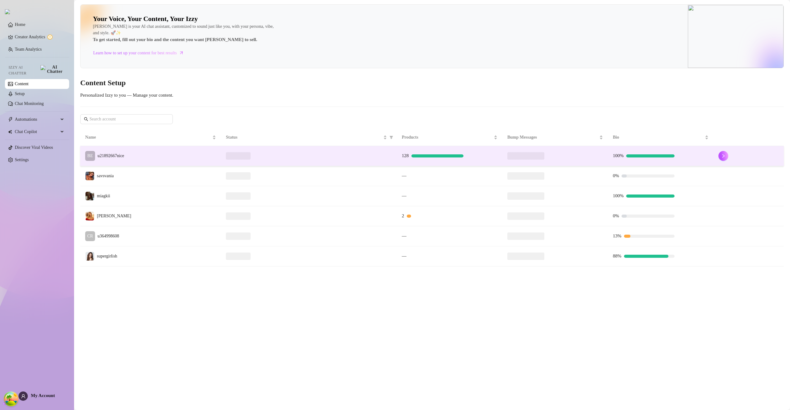
click at [191, 152] on td "BE u21892667nice" at bounding box center [150, 156] width 141 height 20
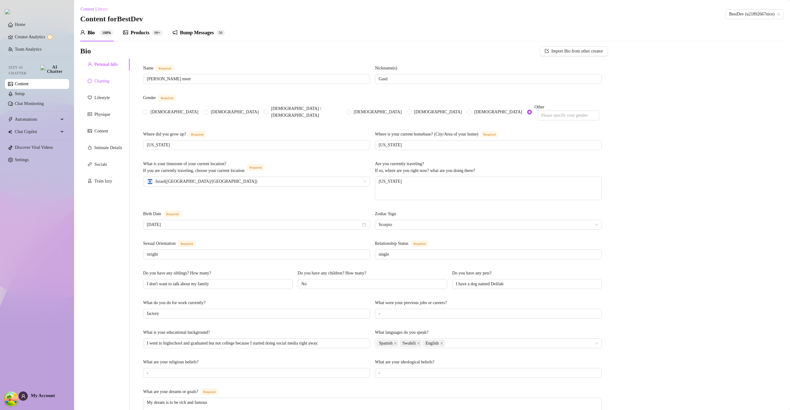
click at [102, 84] on div "Chatting" at bounding box center [101, 81] width 15 height 7
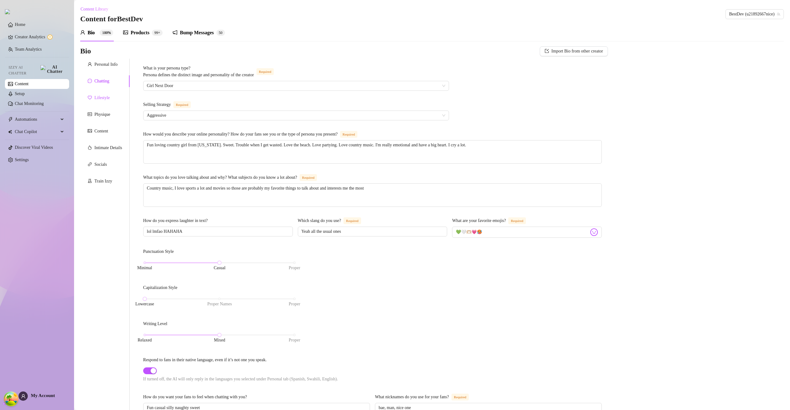
click at [102, 95] on div "Lifestyle" at bounding box center [101, 97] width 15 height 7
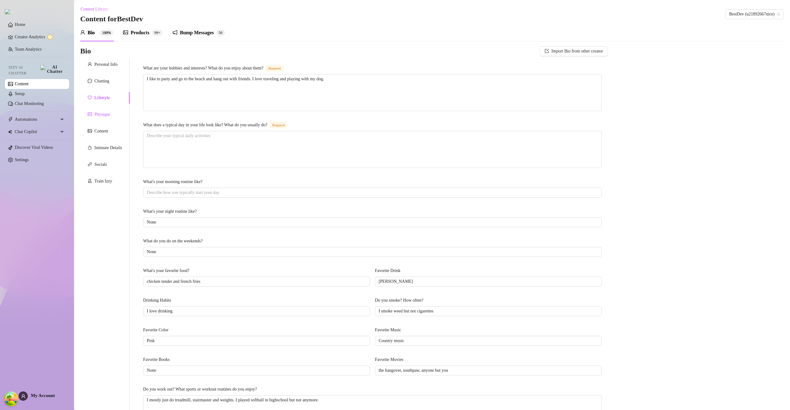
click at [108, 114] on div "Physique" at bounding box center [102, 114] width 16 height 7
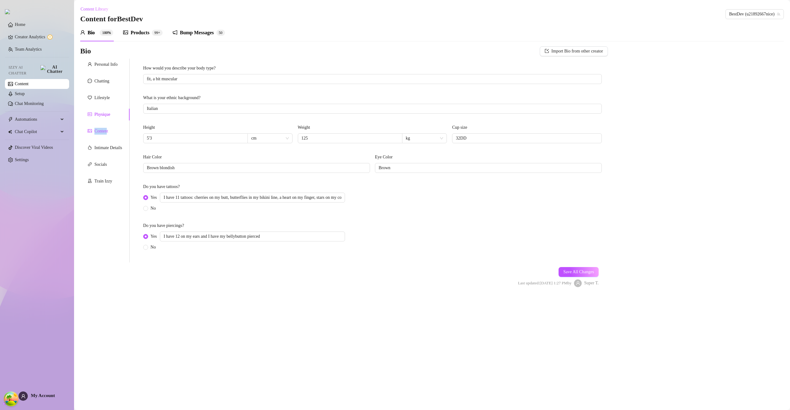
click at [107, 128] on div "Content" at bounding box center [101, 131] width 14 height 7
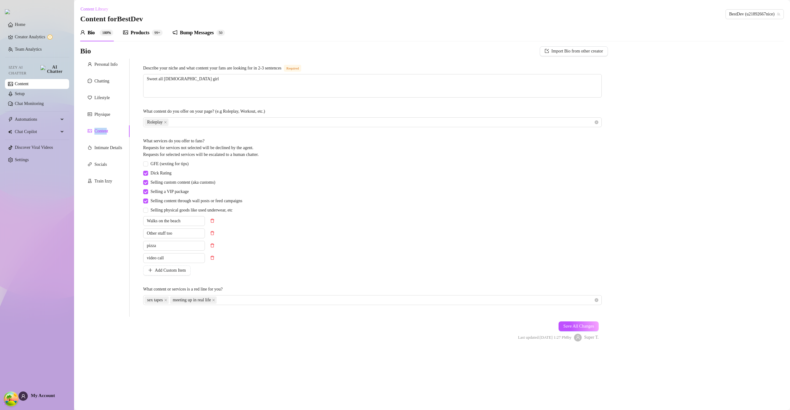
click at [107, 128] on div "Content" at bounding box center [101, 131] width 14 height 7
click at [106, 128] on div "Content" at bounding box center [101, 131] width 14 height 7
click at [226, 121] on div "Roleplay" at bounding box center [368, 122] width 449 height 9
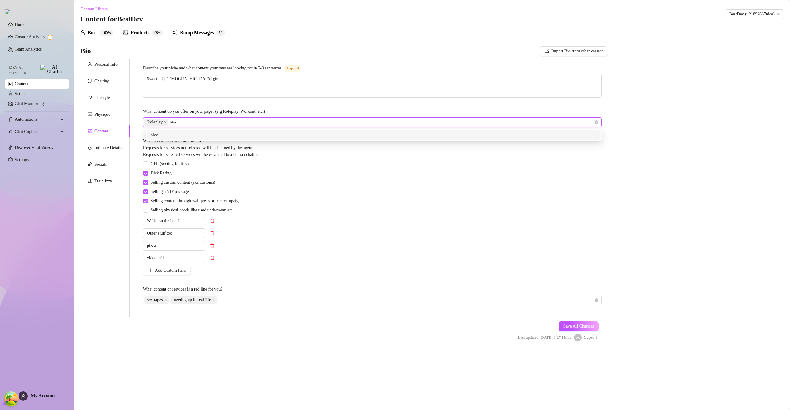
type input "blood"
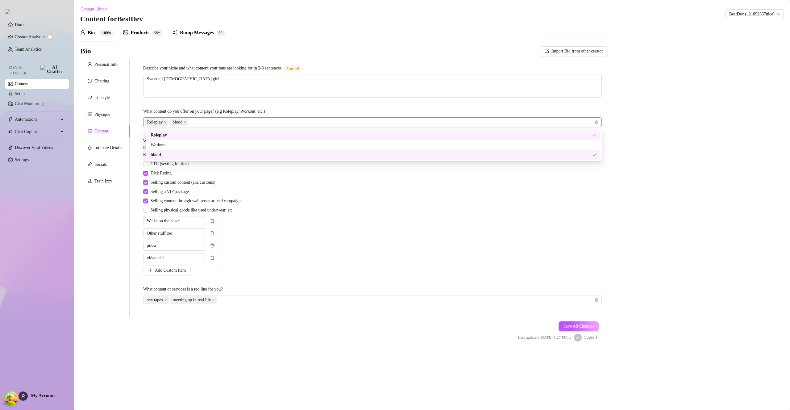
click at [588, 327] on span "Save All Changes" at bounding box center [578, 326] width 31 height 5
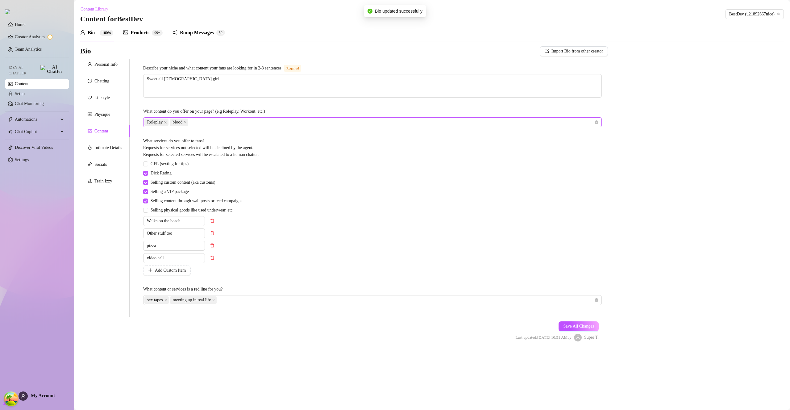
click at [187, 122] on icon "close" at bounding box center [185, 122] width 3 height 3
click at [593, 324] on span "Save All Changes" at bounding box center [578, 326] width 31 height 5
